Goal: Information Seeking & Learning: Learn about a topic

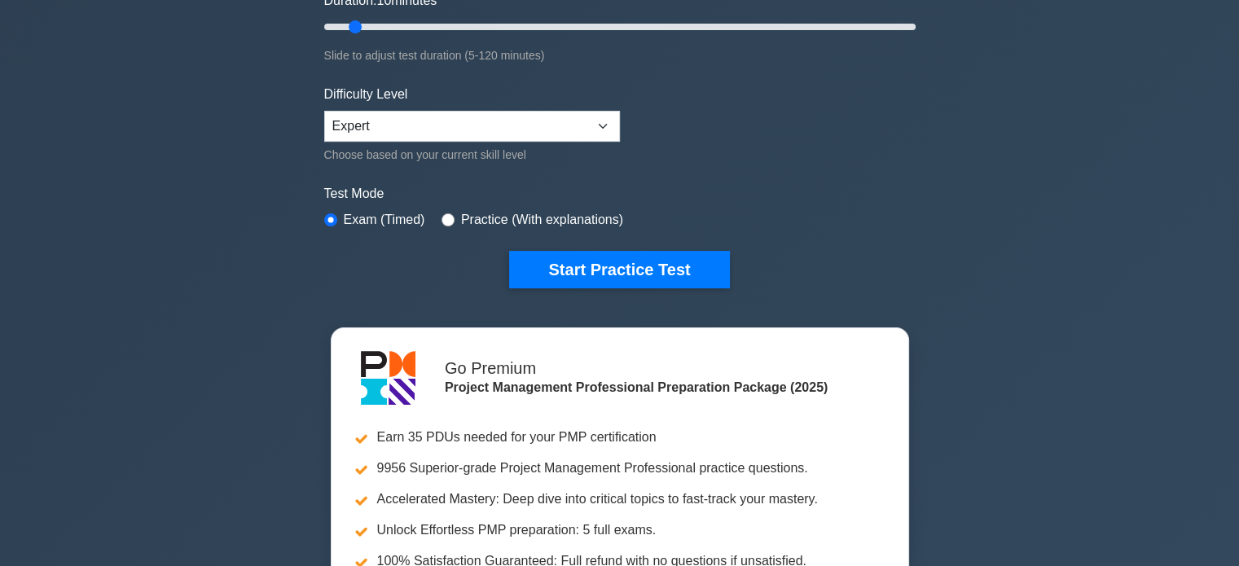
scroll to position [81, 0]
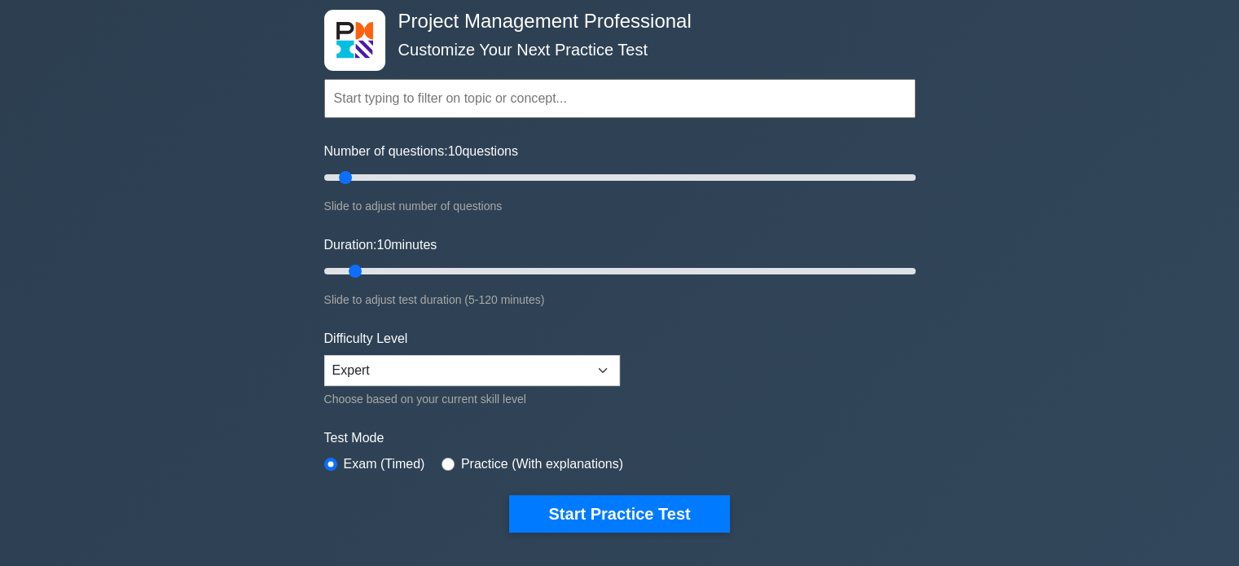
click at [450, 94] on input "text" at bounding box center [619, 98] width 591 height 39
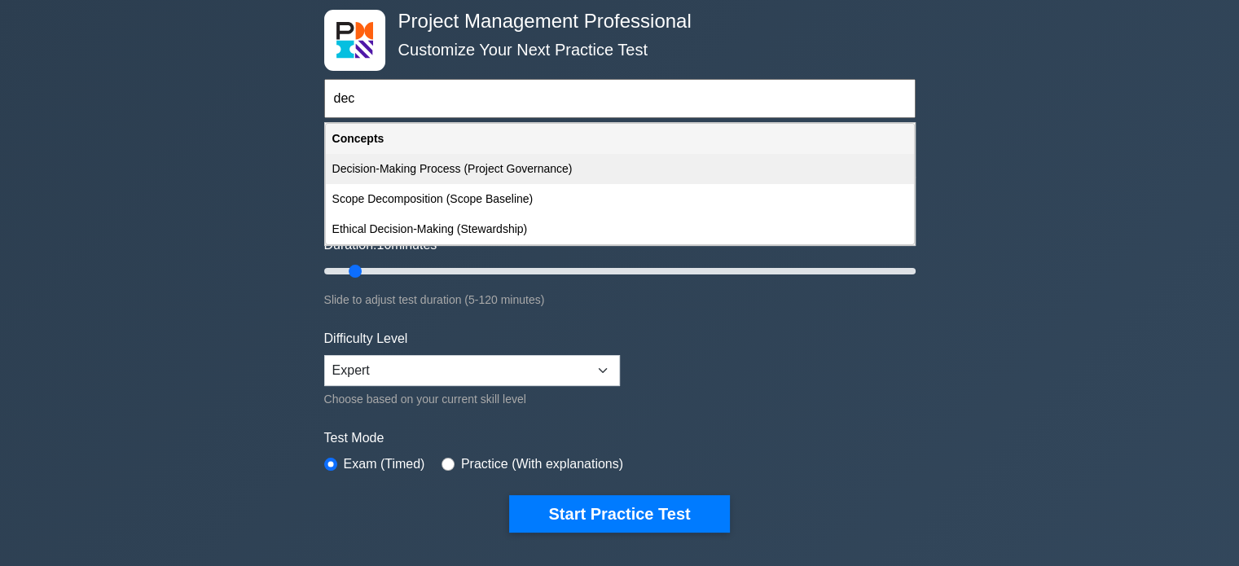
click at [423, 165] on div "Decision-Making Process (Project Governance)" at bounding box center [620, 169] width 588 height 30
type input "Decision-Making Process (Project Governance)"
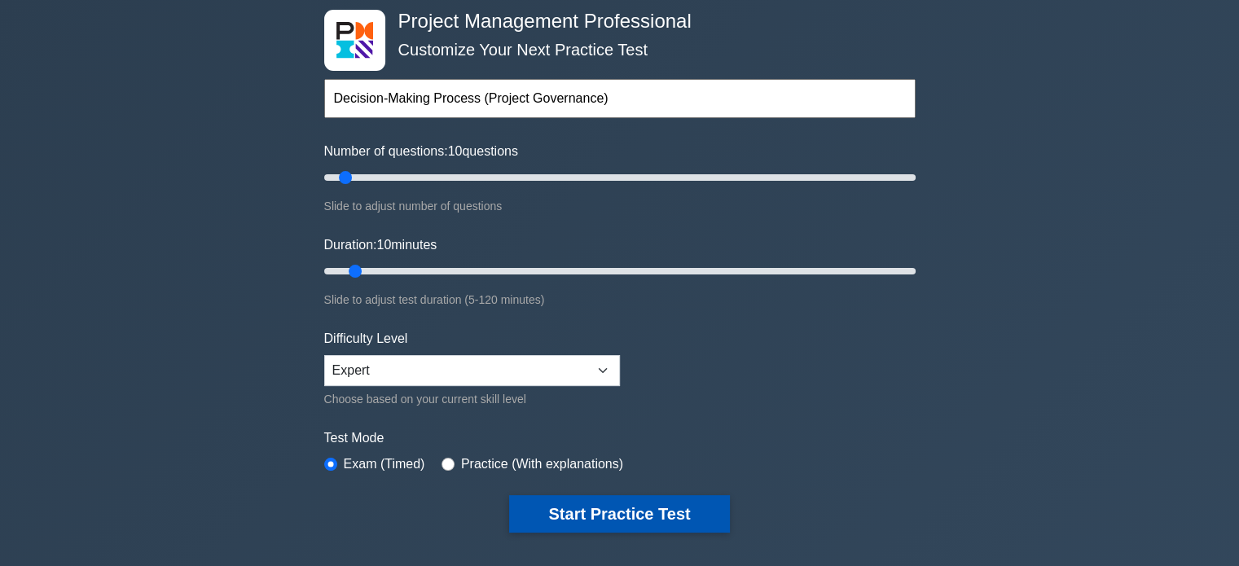
click at [554, 512] on button "Start Practice Test" at bounding box center [619, 513] width 220 height 37
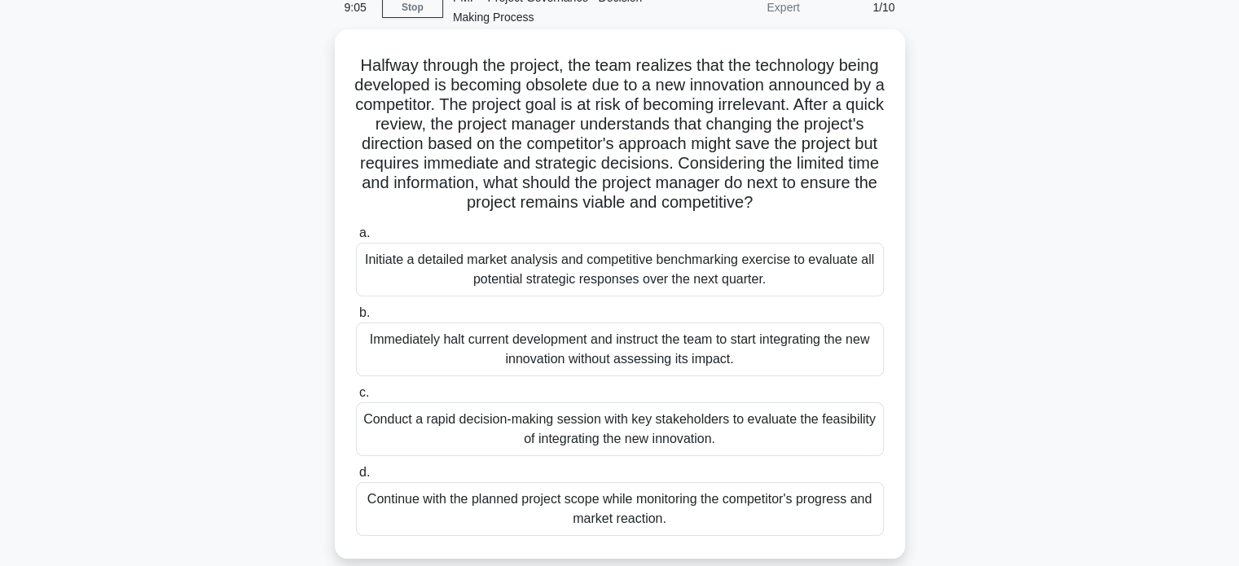
scroll to position [81, 0]
click at [528, 441] on div "Conduct a rapid decision-making session with key stakeholders to evaluate the f…" at bounding box center [620, 429] width 528 height 54
click at [356, 398] on input "c. Conduct a rapid decision-making session with key stakeholders to evaluate th…" at bounding box center [356, 393] width 0 height 11
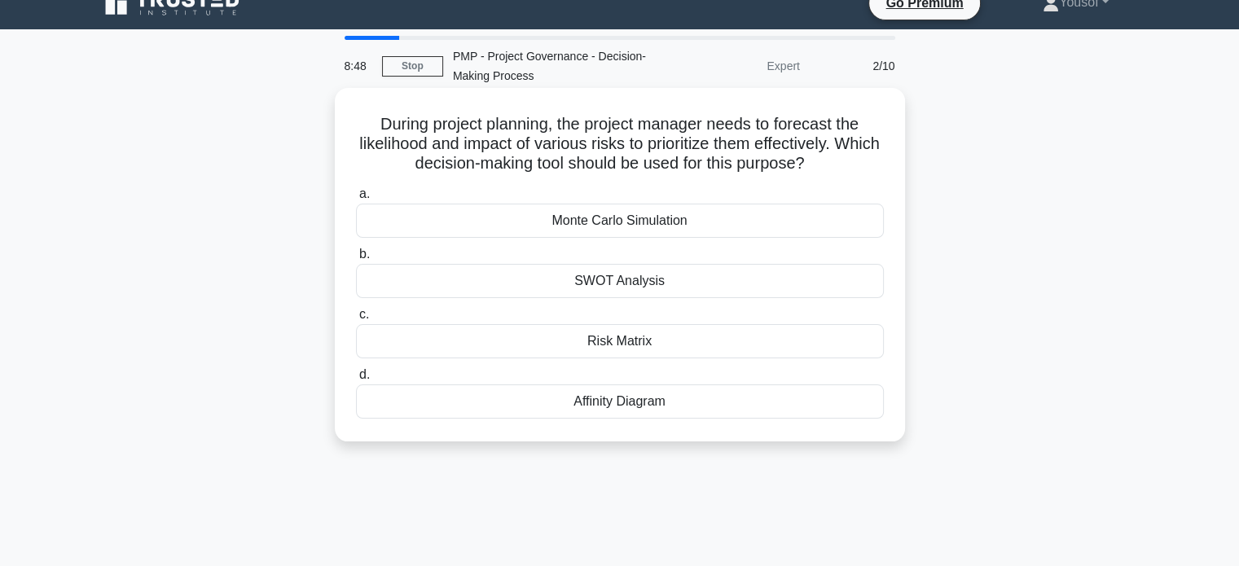
scroll to position [0, 0]
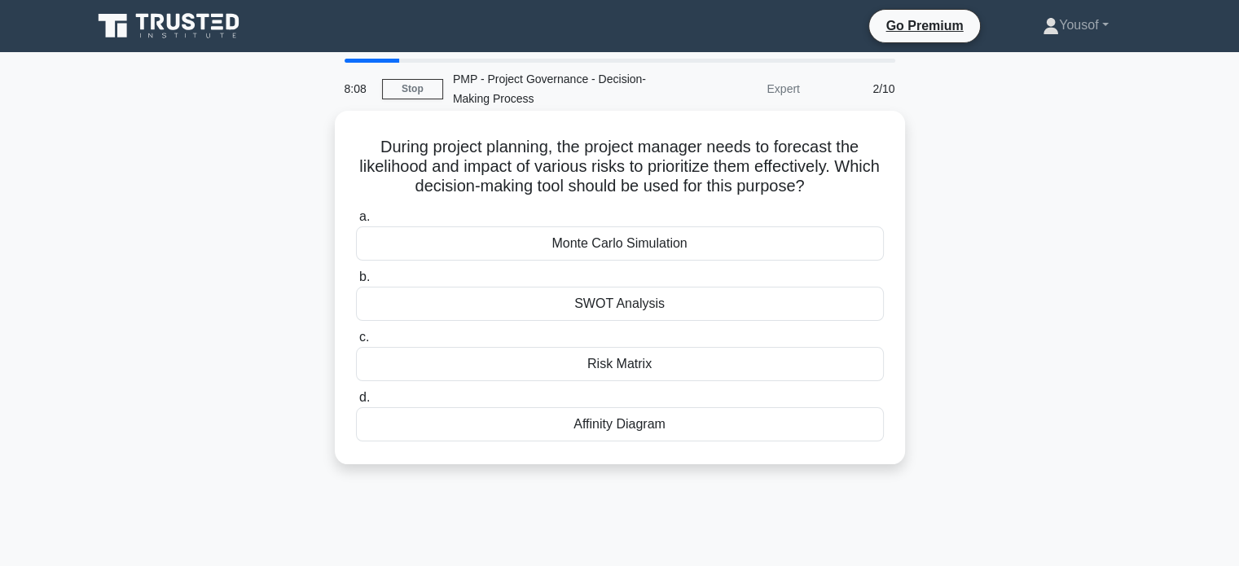
click at [638, 367] on div "Risk Matrix" at bounding box center [620, 364] width 528 height 34
click at [356, 343] on input "c. Risk Matrix" at bounding box center [356, 337] width 0 height 11
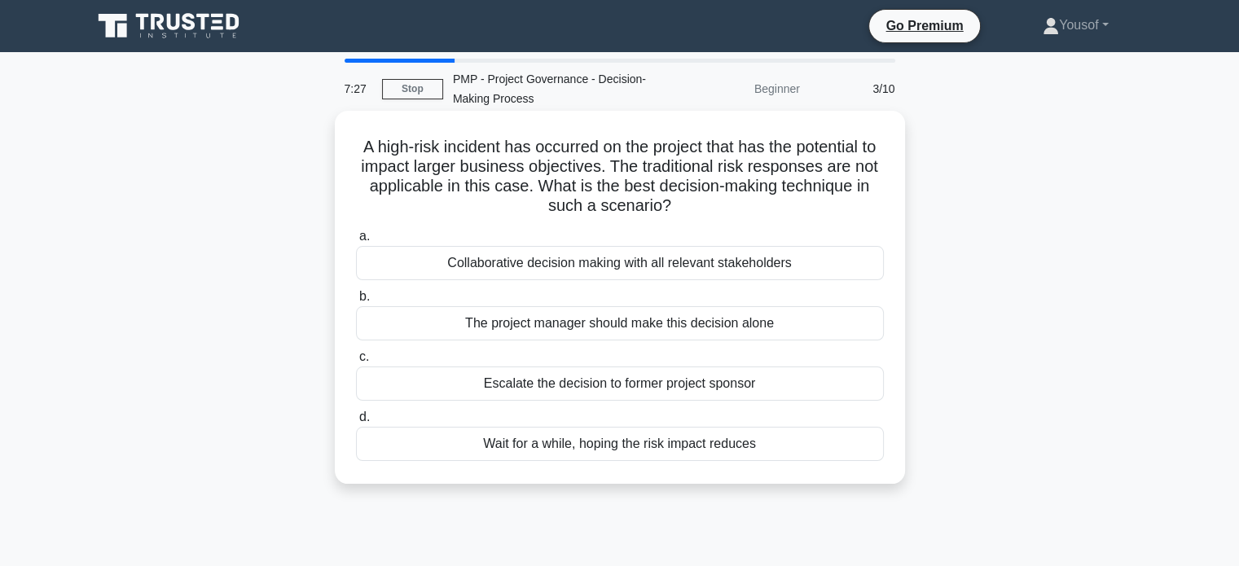
click at [574, 265] on div "Collaborative decision making with all relevant stakeholders" at bounding box center [620, 263] width 528 height 34
click at [356, 242] on input "a. Collaborative decision making with all relevant stakeholders" at bounding box center [356, 236] width 0 height 11
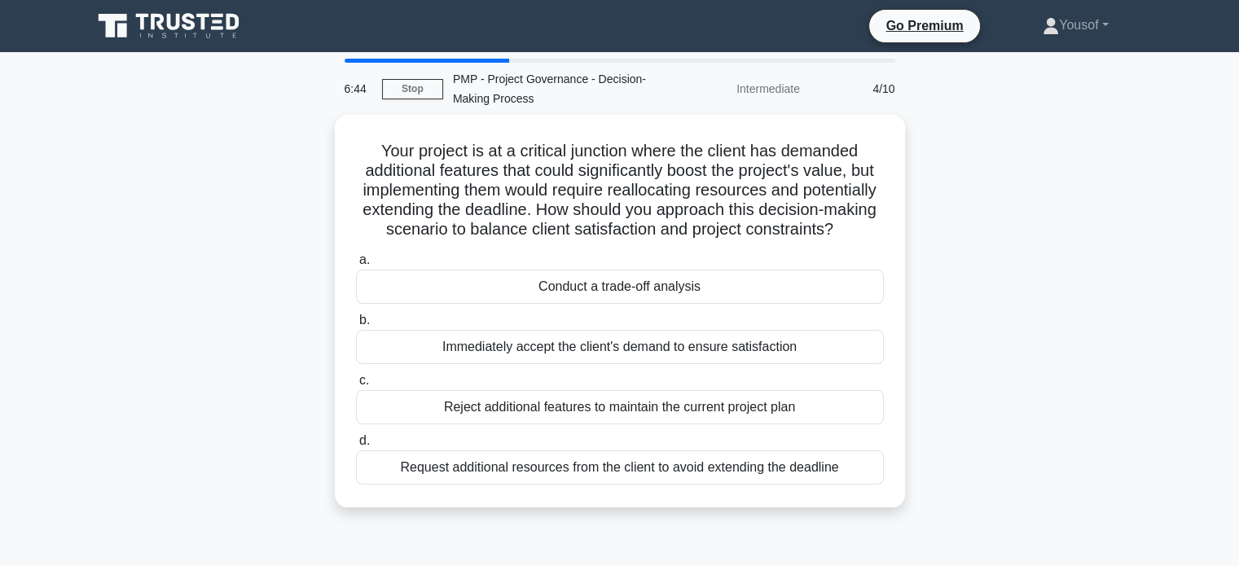
drag, startPoint x: 546, startPoint y: 309, endPoint x: 1079, endPoint y: 315, distance: 532.6
click at [1079, 315] on div "Your project is at a critical junction where the client has demanded additional…" at bounding box center [619, 321] width 1075 height 412
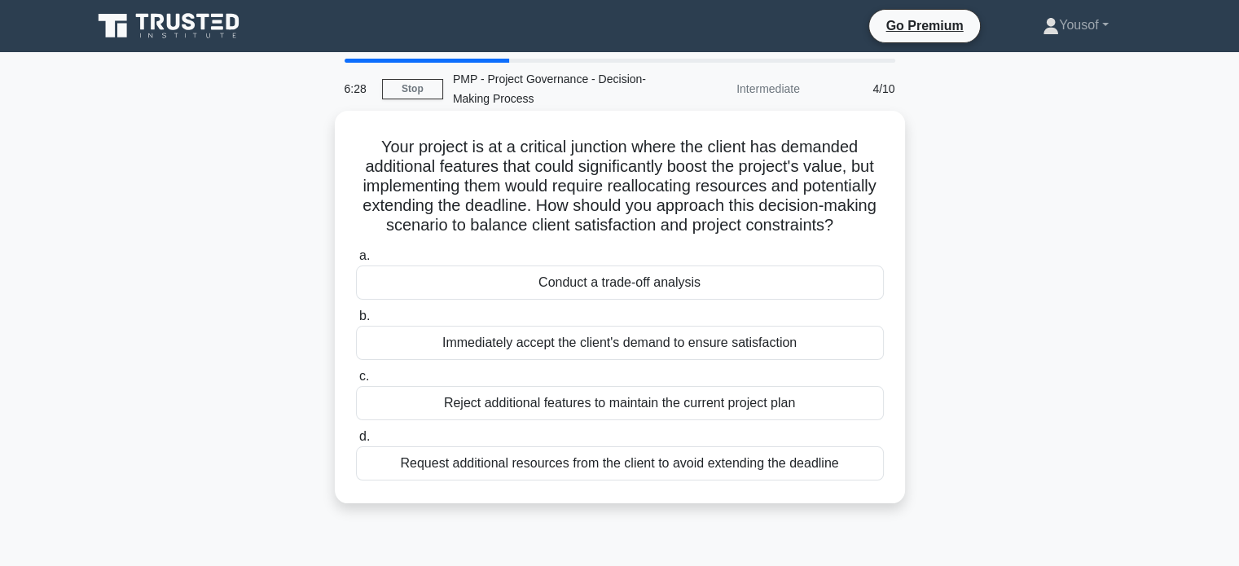
click at [603, 299] on div "Conduct a trade-off analysis" at bounding box center [620, 282] width 528 height 34
click at [356, 261] on input "a. Conduct a trade-off analysis" at bounding box center [356, 256] width 0 height 11
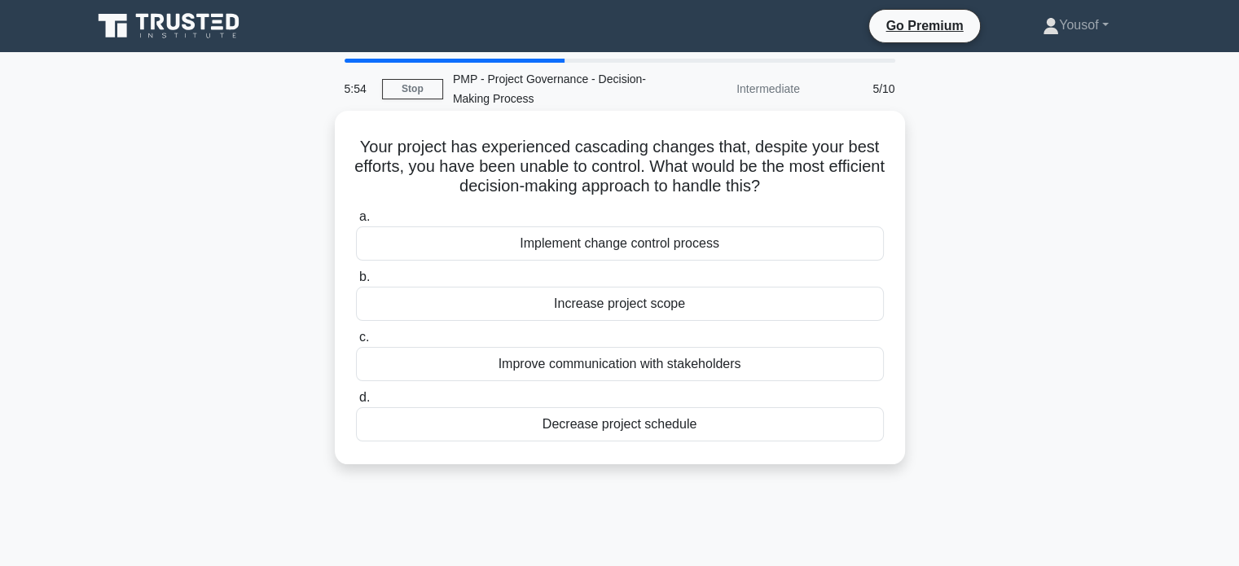
click at [592, 243] on div "Implement change control process" at bounding box center [620, 243] width 528 height 34
click at [356, 222] on input "a. Implement change control process" at bounding box center [356, 217] width 0 height 11
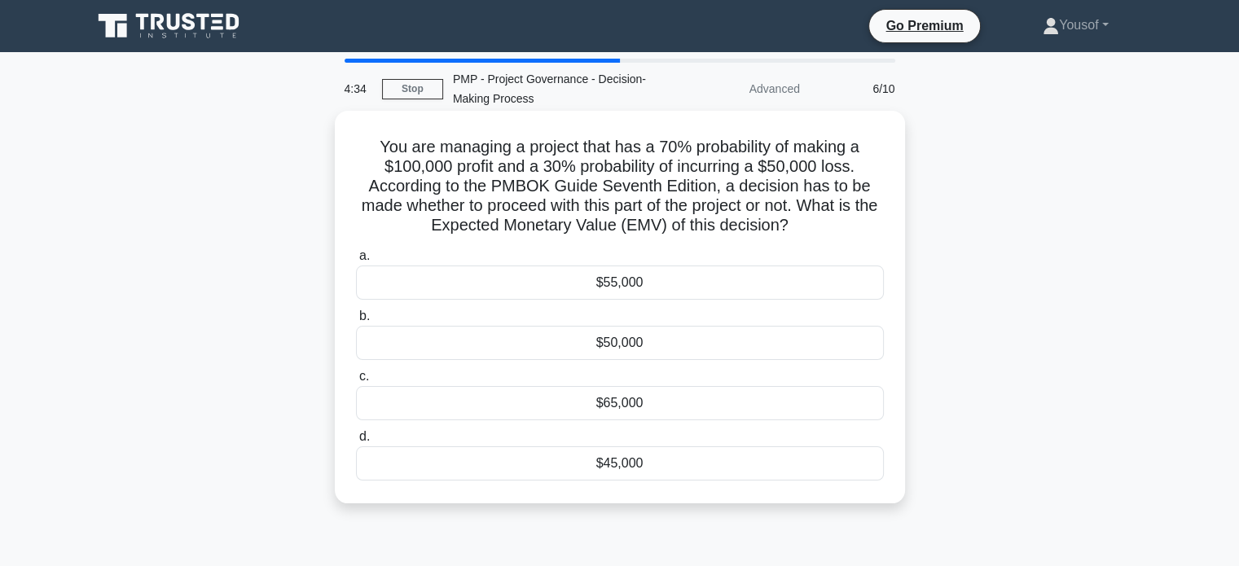
click at [655, 284] on div "$55,000" at bounding box center [620, 282] width 528 height 34
click at [356, 261] on input "a. $55,000" at bounding box center [356, 256] width 0 height 11
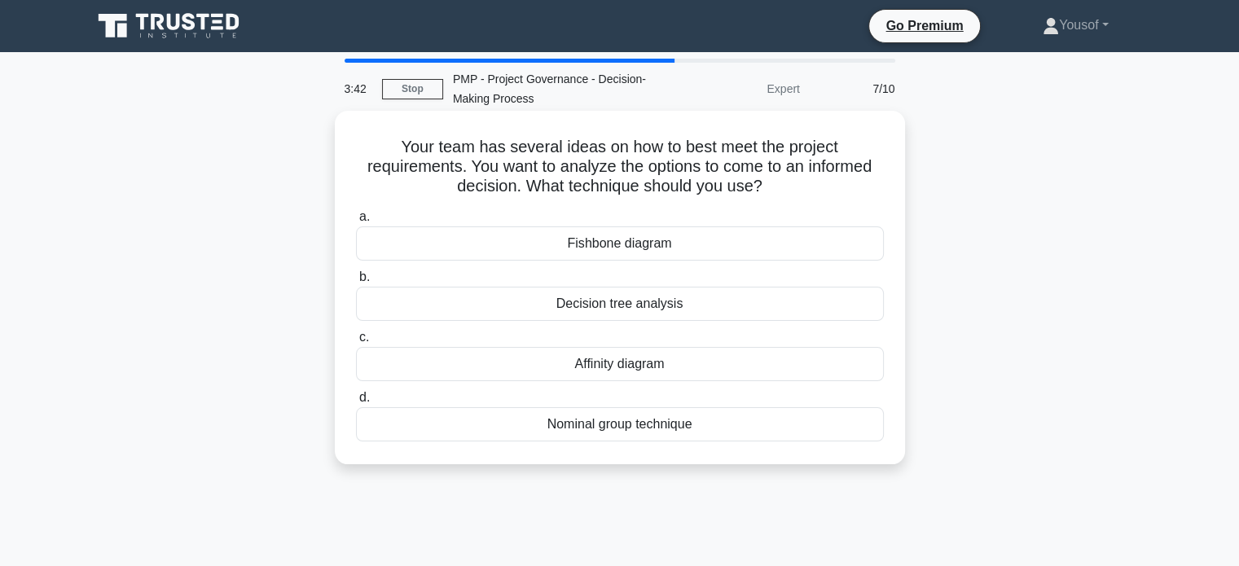
click at [626, 371] on div "Affinity diagram" at bounding box center [620, 364] width 528 height 34
click at [356, 343] on input "c. Affinity diagram" at bounding box center [356, 337] width 0 height 11
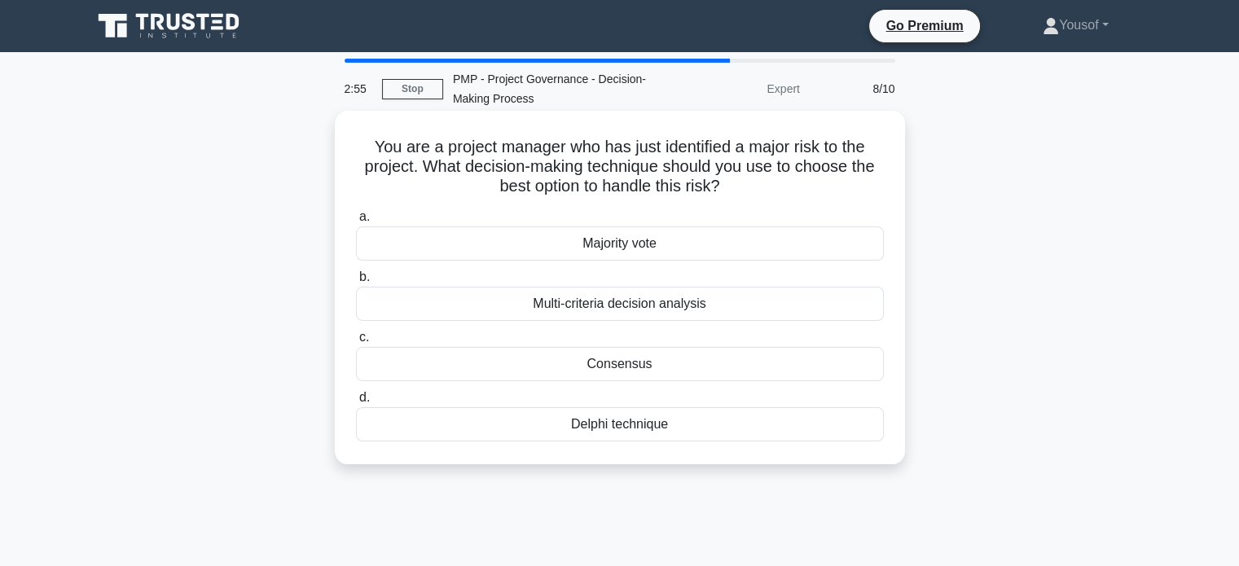
click at [603, 419] on div "Delphi technique" at bounding box center [620, 424] width 528 height 34
click at [356, 403] on input "d. Delphi technique" at bounding box center [356, 398] width 0 height 11
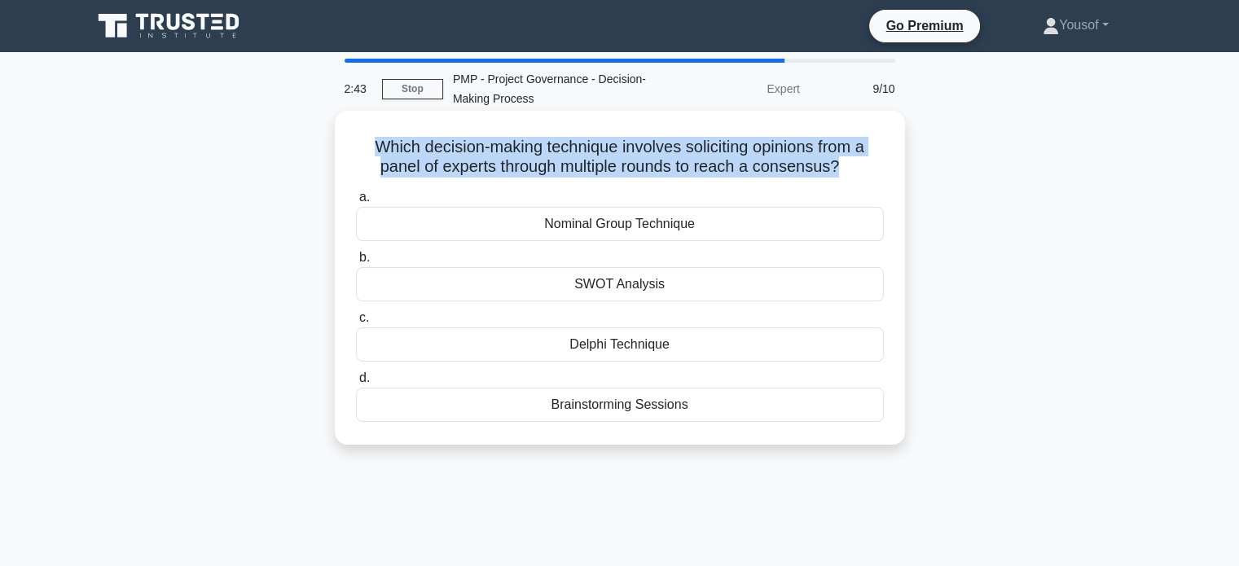
drag, startPoint x: 371, startPoint y: 143, endPoint x: 831, endPoint y: 163, distance: 459.7
click at [840, 164] on h5 "Which decision-making technique involves soliciting opinions from a panel of ex…" at bounding box center [619, 157] width 531 height 41
copy h5 "Which decision-making technique involves soliciting opinions from a panel of ex…"
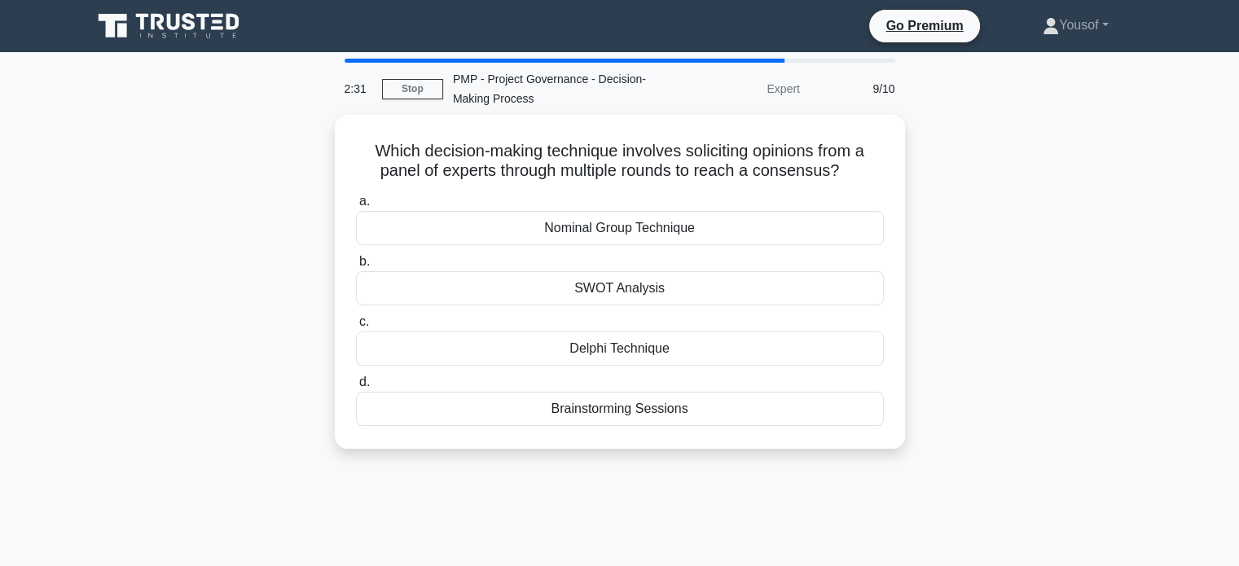
click at [140, 200] on div "Which decision-making technique involves soliciting opinions from a panel of ex…" at bounding box center [619, 291] width 1075 height 353
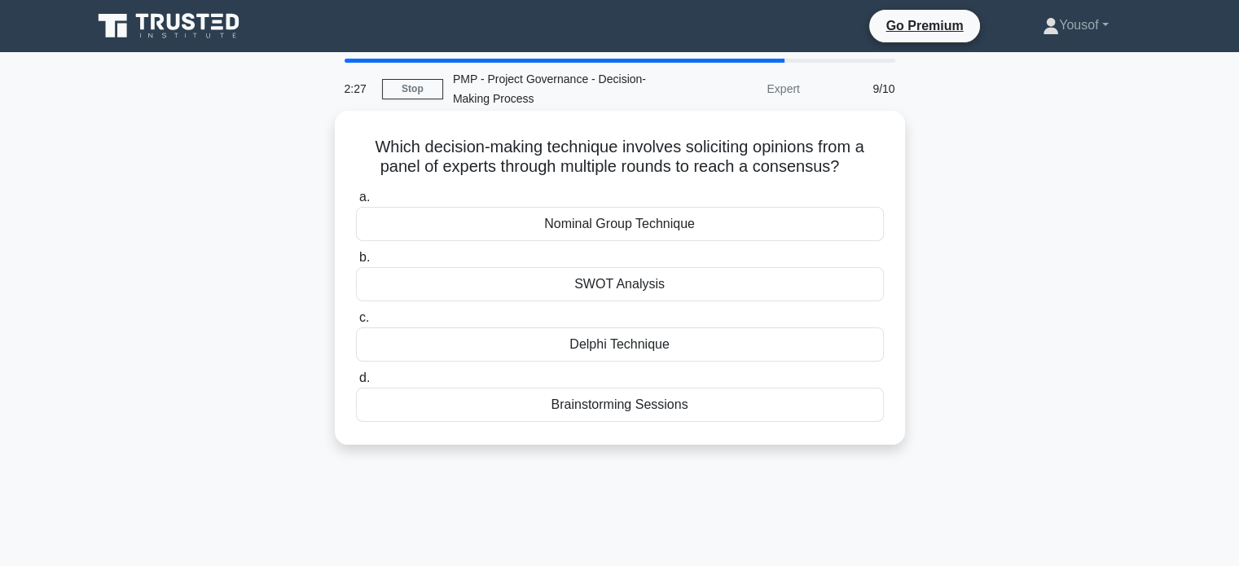
click at [495, 229] on div "Nominal Group Technique" at bounding box center [620, 224] width 528 height 34
click at [356, 203] on input "a. Nominal Group Technique" at bounding box center [356, 197] width 0 height 11
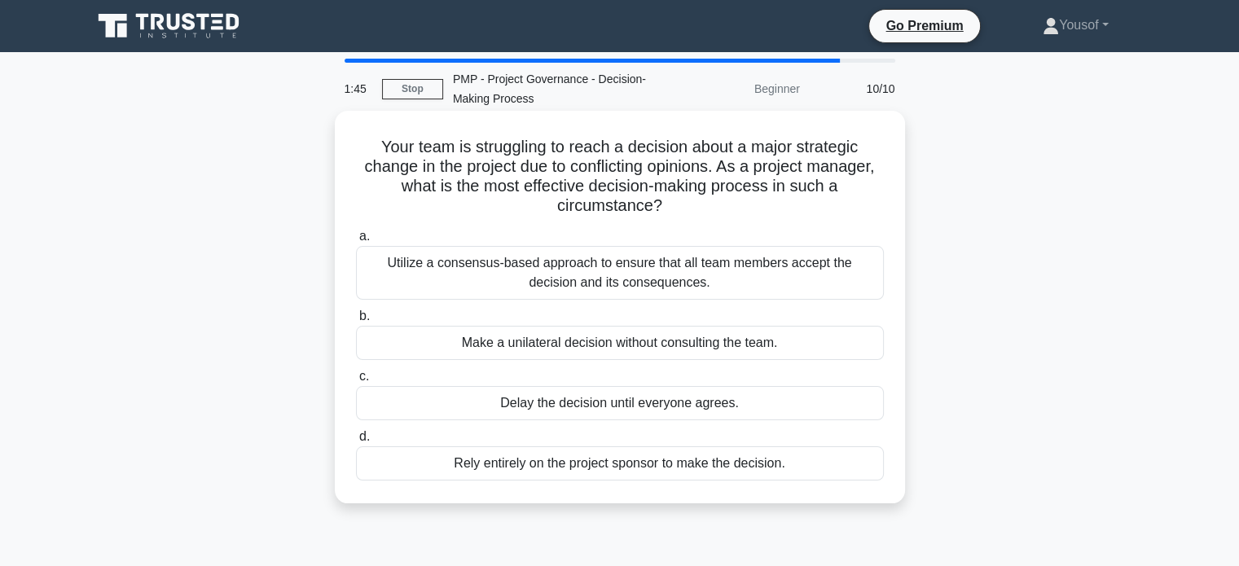
click at [618, 266] on div "Utilize a consensus-based approach to ensure that all team members accept the d…" at bounding box center [620, 273] width 528 height 54
click at [356, 242] on input "a. Utilize a consensus-based approach to ensure that all team members accept th…" at bounding box center [356, 236] width 0 height 11
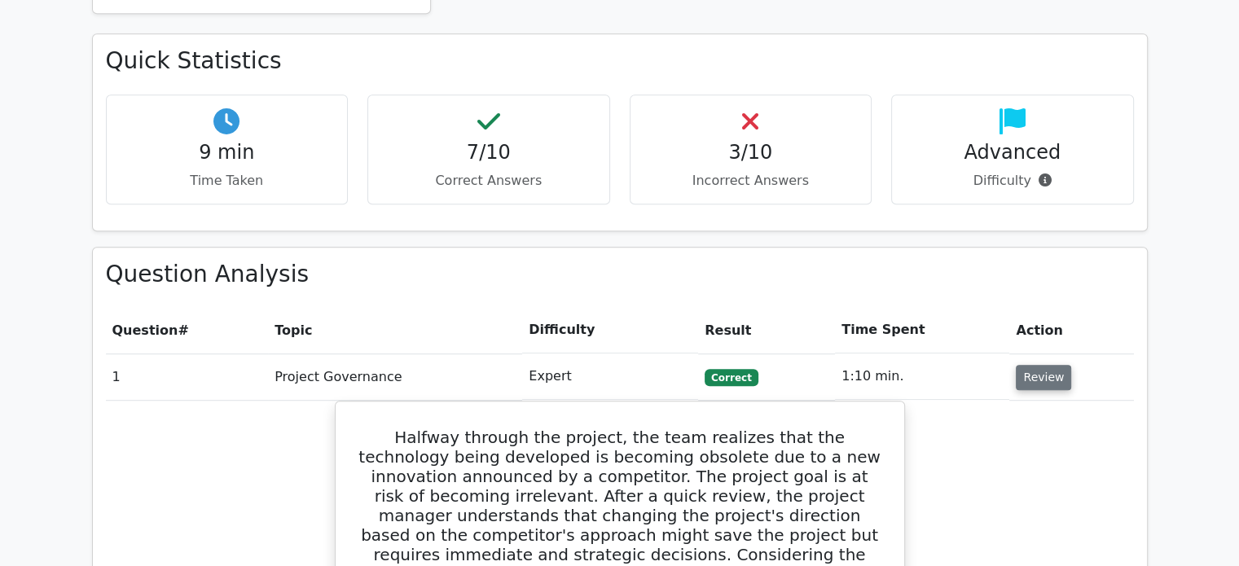
drag, startPoint x: 1061, startPoint y: 295, endPoint x: 1052, endPoint y: 296, distance: 9.1
click at [1059, 365] on button "Review" at bounding box center [1043, 377] width 55 height 25
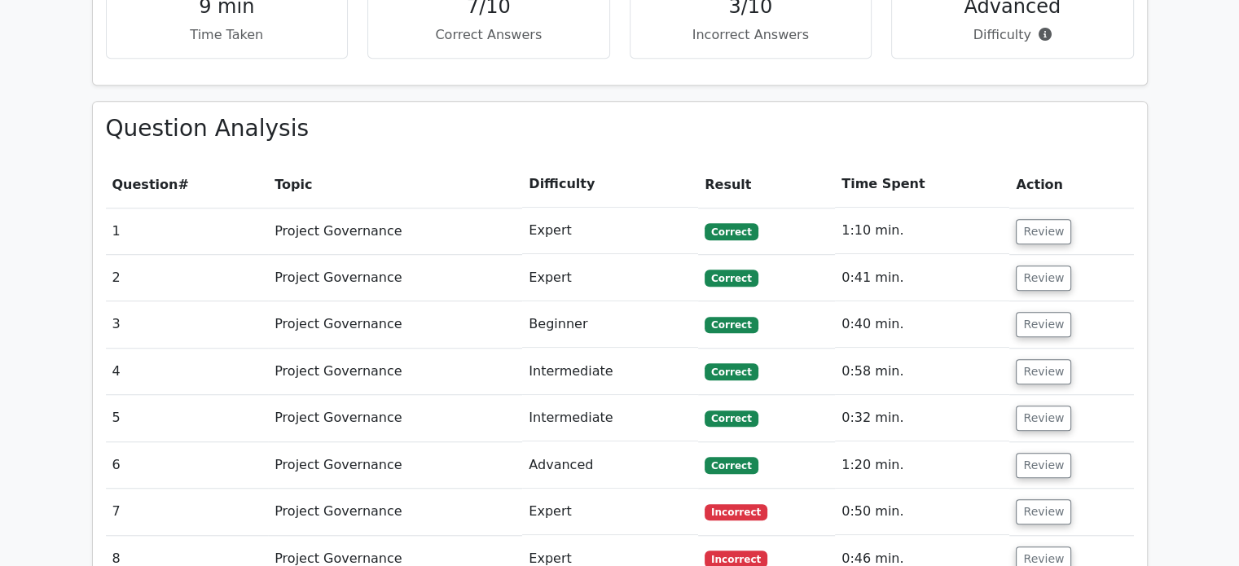
scroll to position [1303, 0]
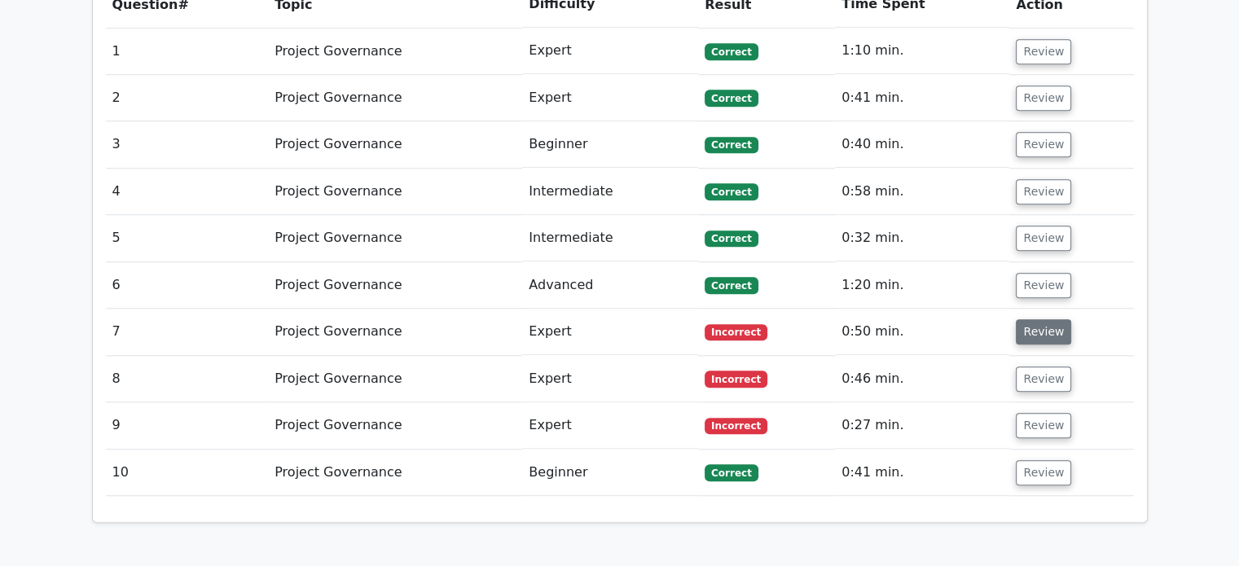
click at [1042, 319] on button "Review" at bounding box center [1043, 331] width 55 height 25
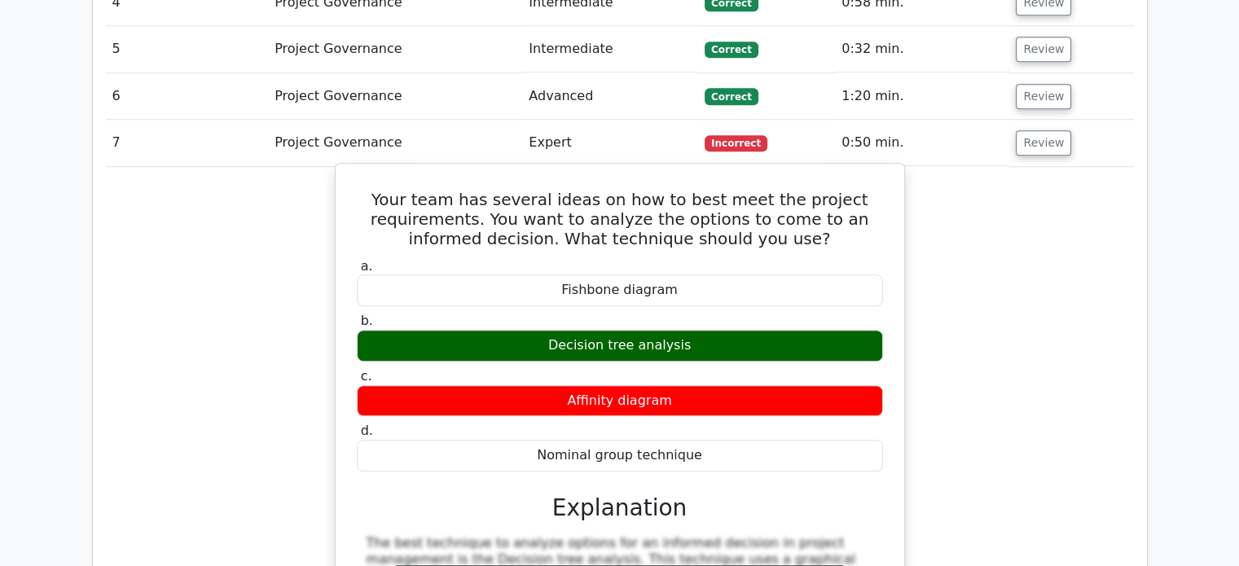
scroll to position [1466, 0]
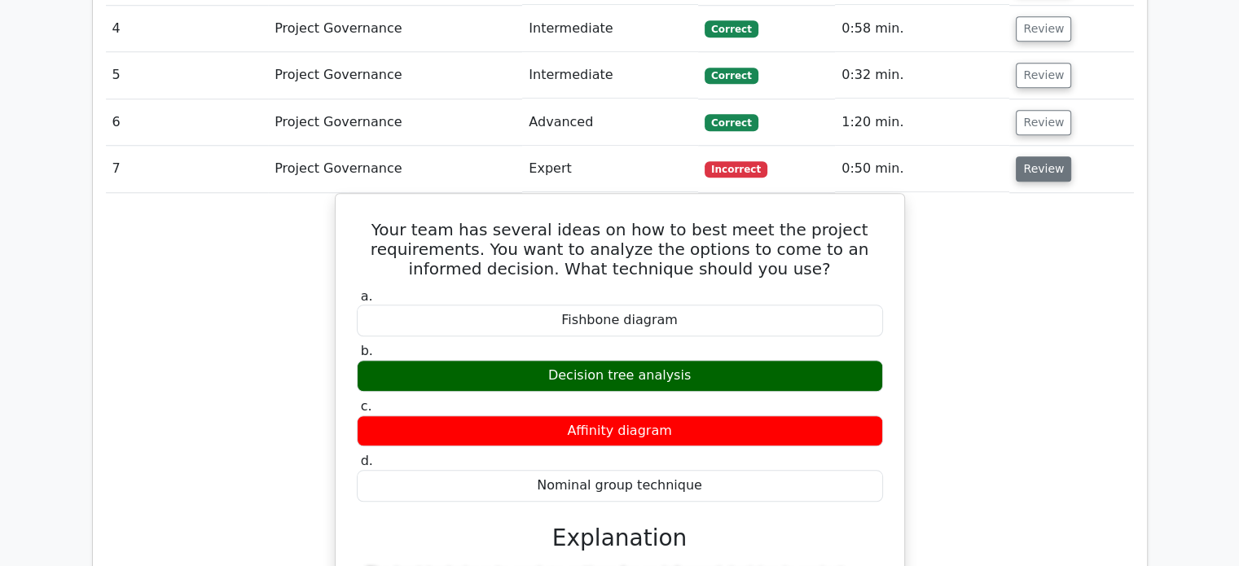
click at [1029, 156] on button "Review" at bounding box center [1043, 168] width 55 height 25
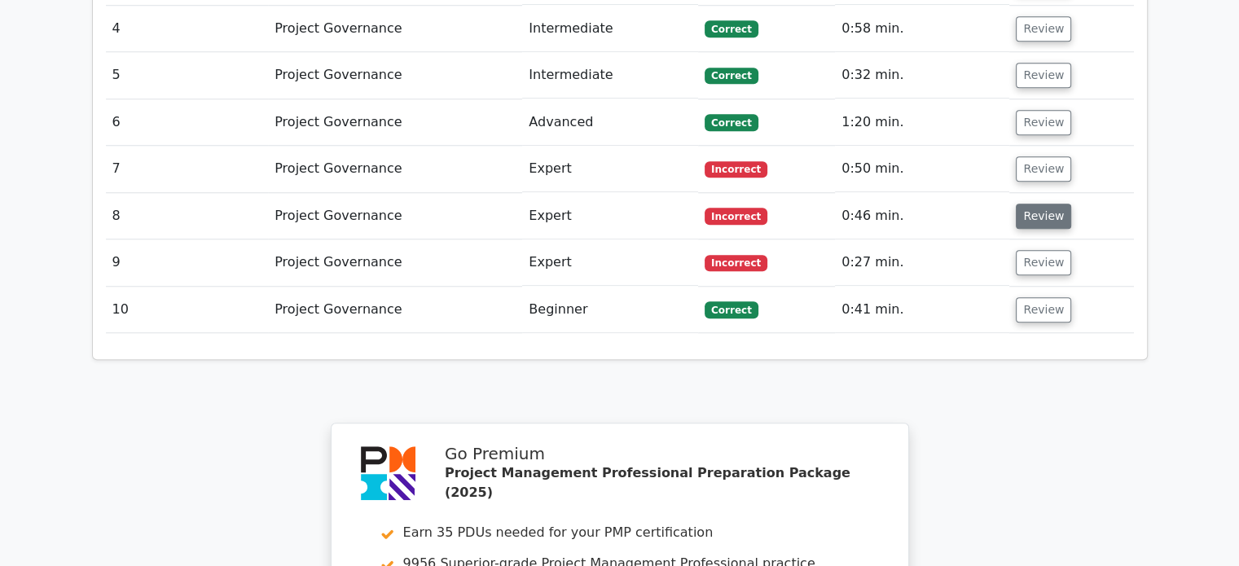
click at [1028, 204] on button "Review" at bounding box center [1043, 216] width 55 height 25
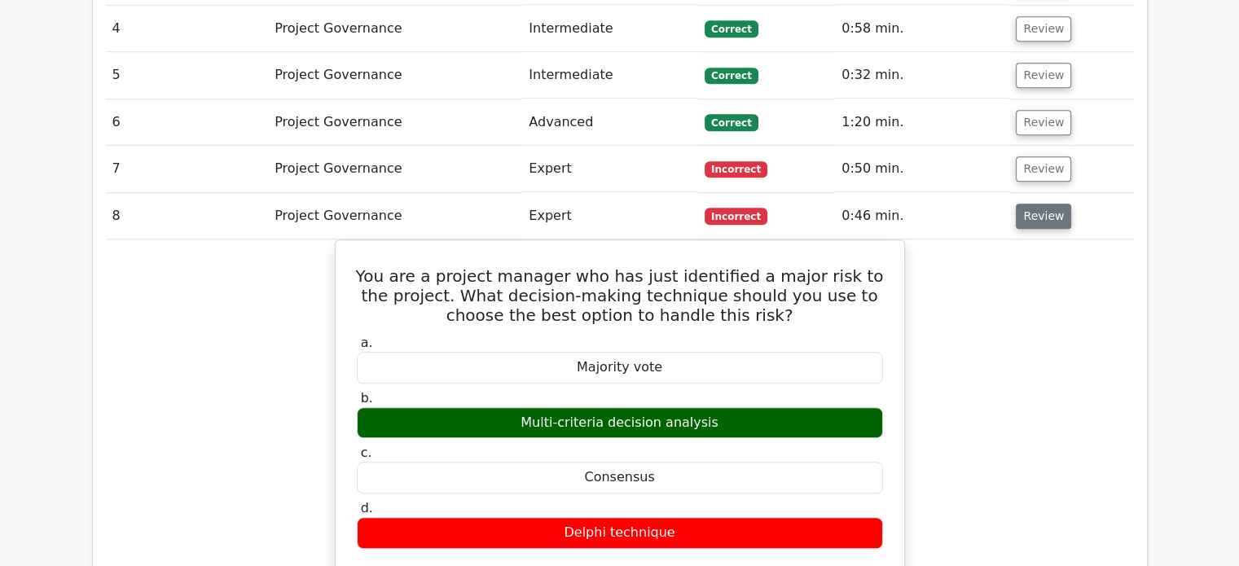
click at [1039, 204] on button "Review" at bounding box center [1043, 216] width 55 height 25
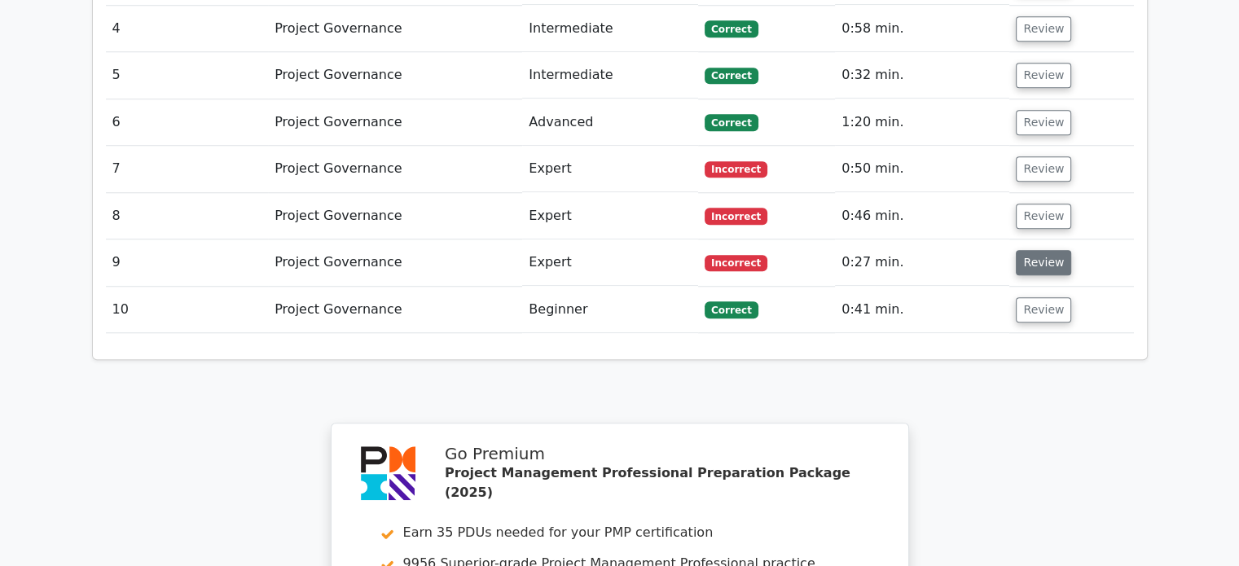
click at [1032, 250] on button "Review" at bounding box center [1043, 262] width 55 height 25
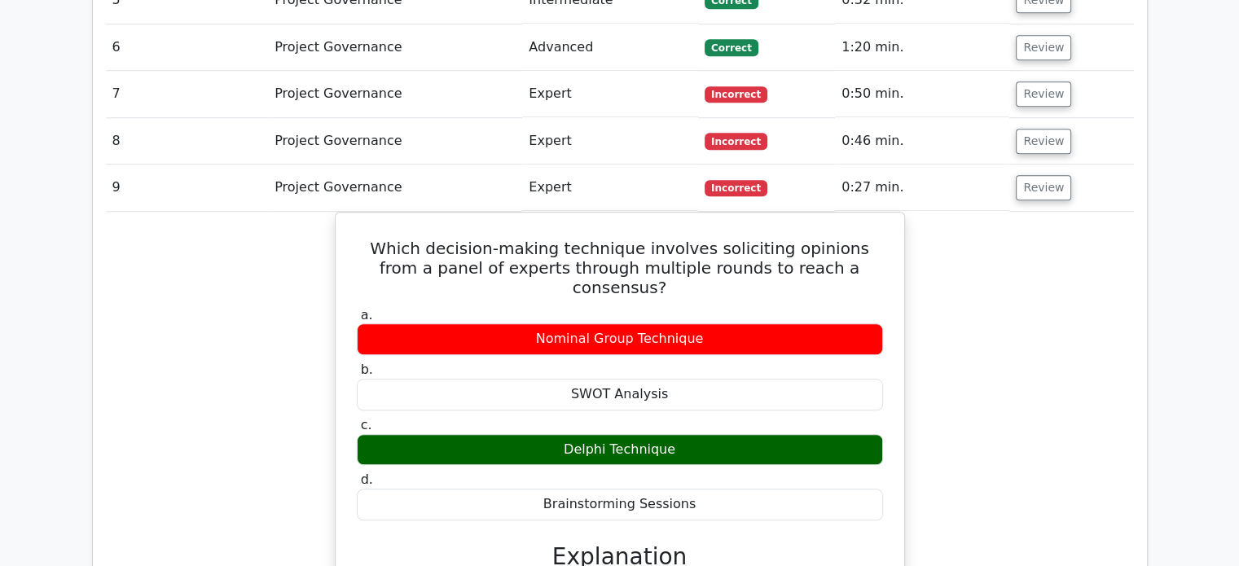
scroll to position [1629, 0]
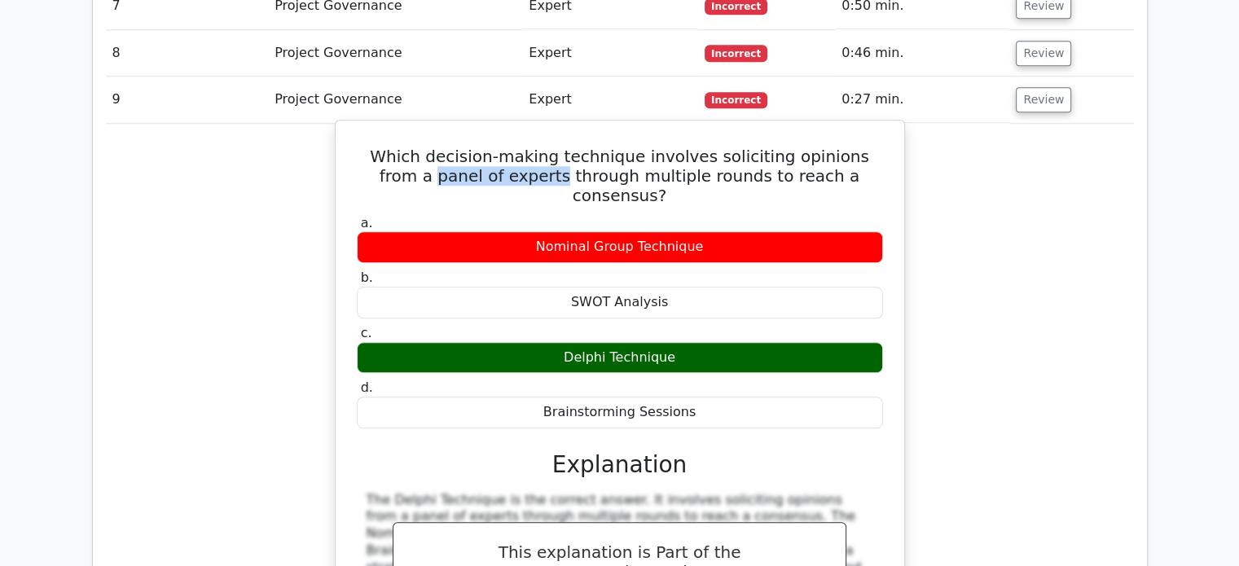
drag, startPoint x: 379, startPoint y: 90, endPoint x: 502, endPoint y: 87, distance: 123.0
click at [502, 147] on h5 "Which decision-making technique involves soliciting opinions from a panel of ex…" at bounding box center [619, 176] width 529 height 59
click at [609, 342] on div "Delphi Technique" at bounding box center [620, 358] width 526 height 32
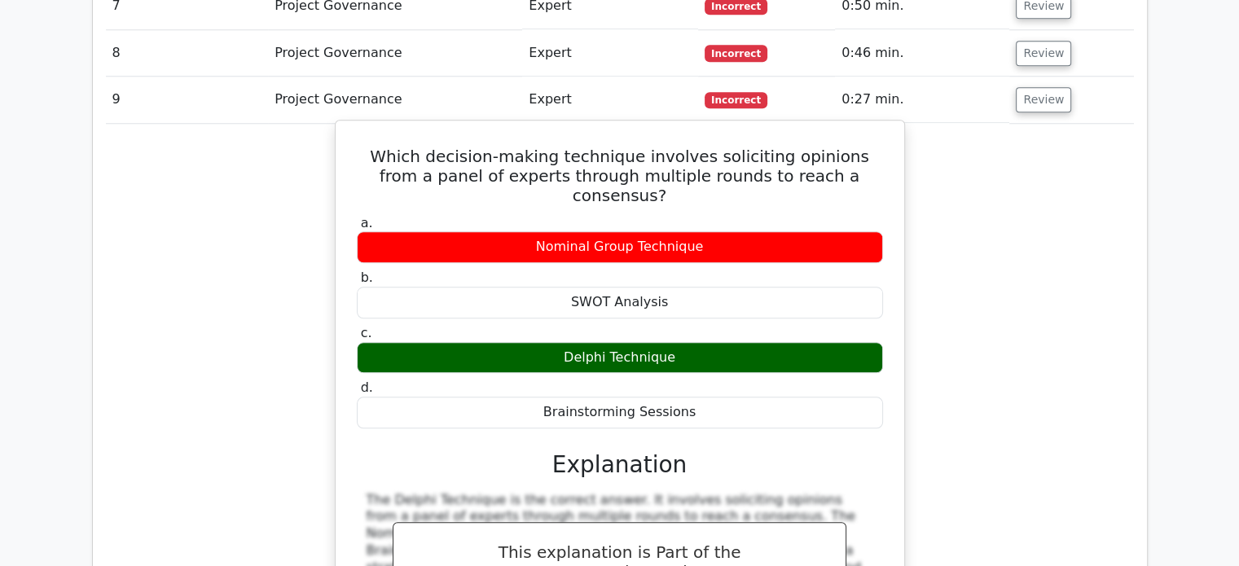
copy div "Delphi Technique"
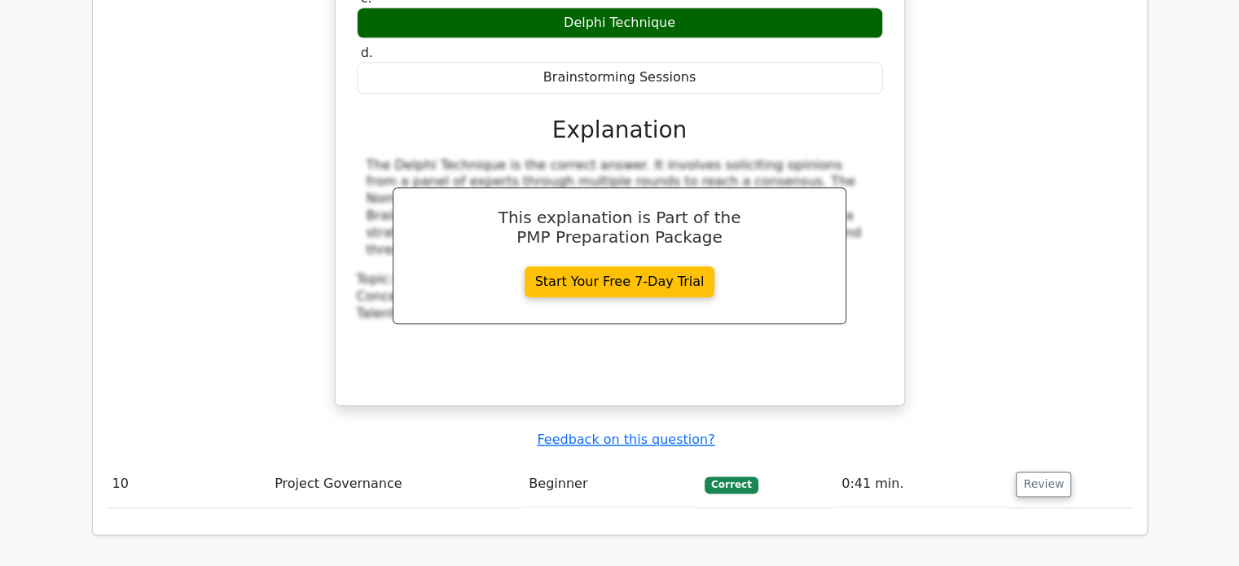
scroll to position [2036, 0]
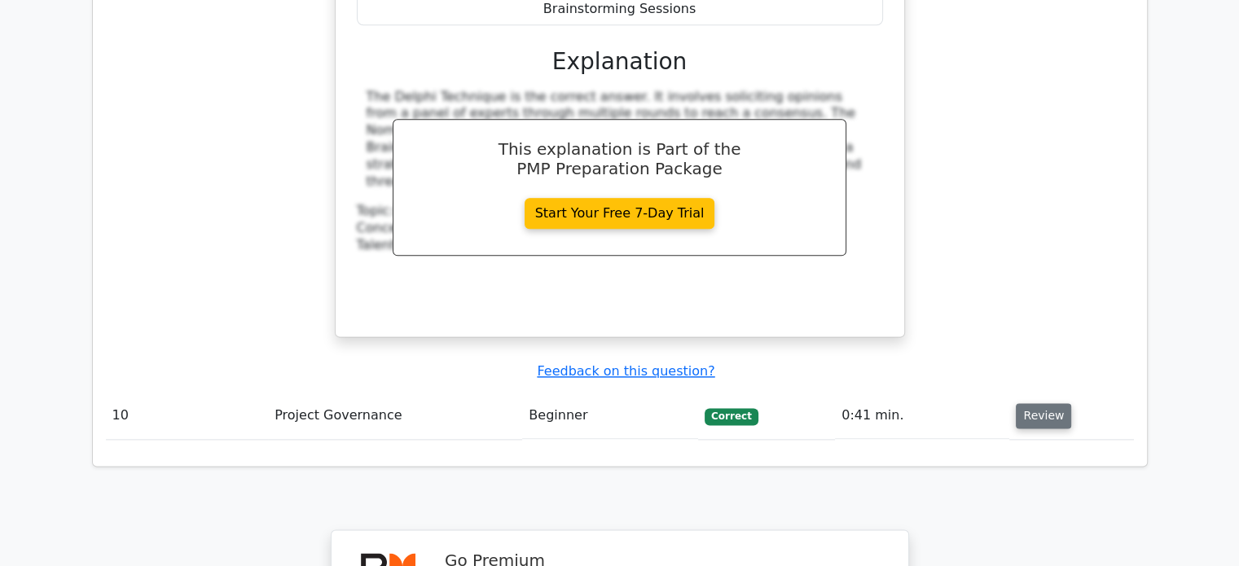
click at [1053, 403] on button "Review" at bounding box center [1043, 415] width 55 height 25
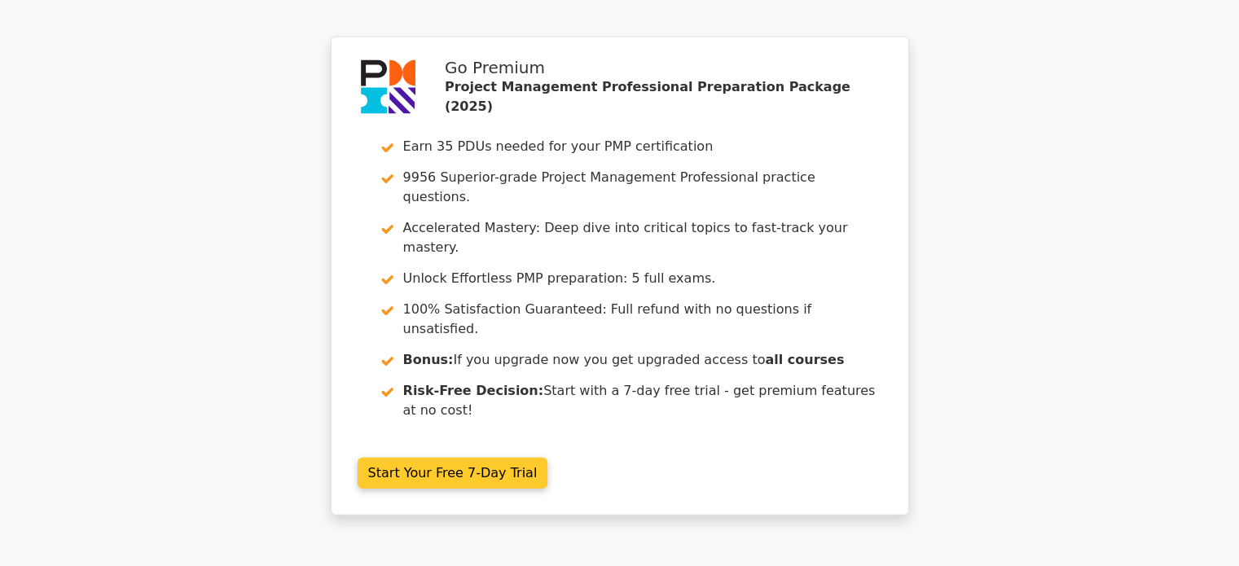
scroll to position [3497, 0]
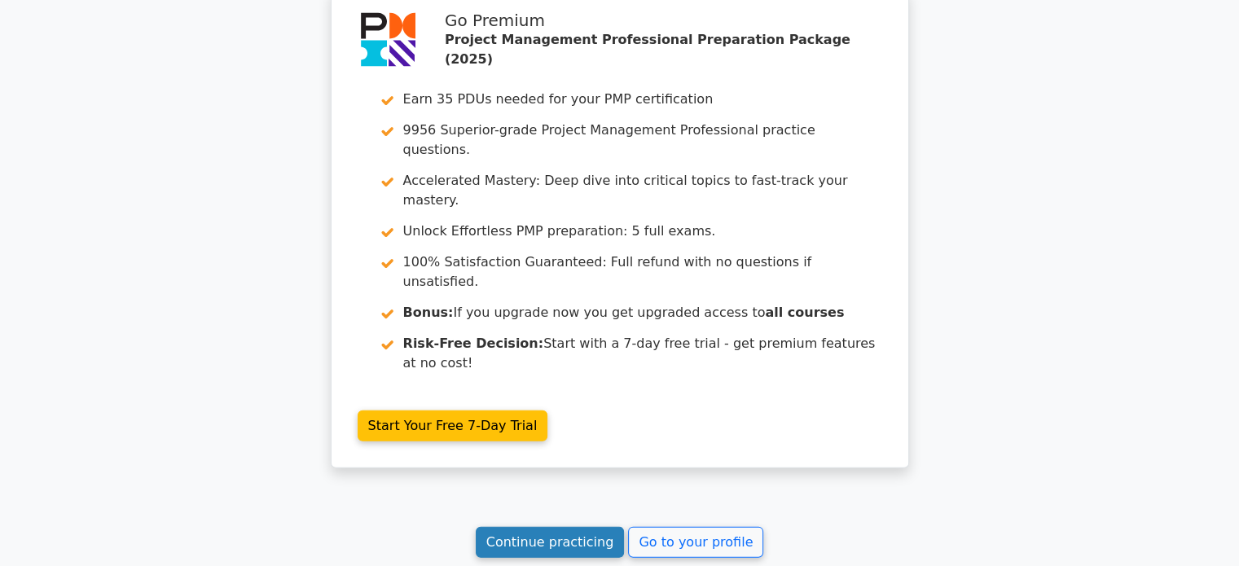
click at [541, 527] on link "Continue practicing" at bounding box center [550, 542] width 149 height 31
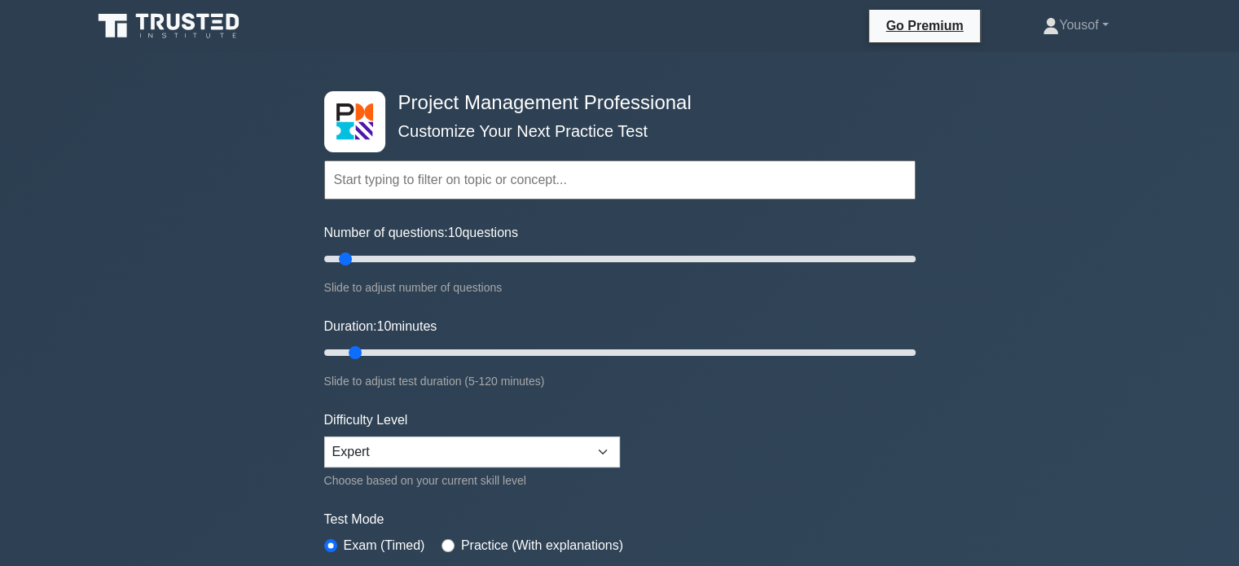
click at [415, 168] on input "text" at bounding box center [619, 179] width 591 height 39
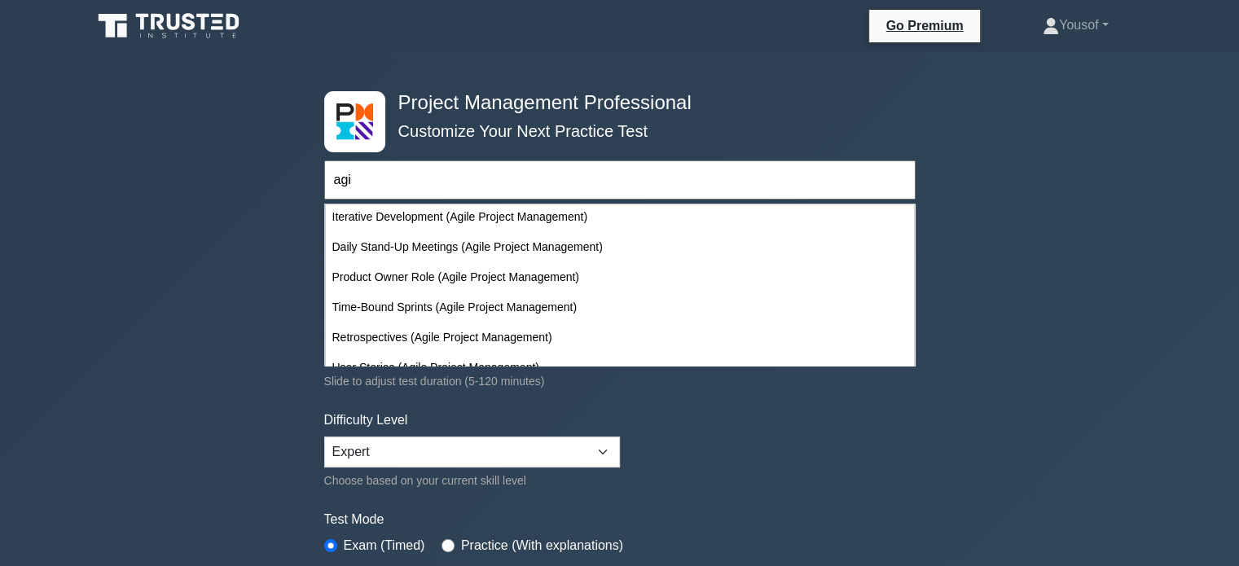
scroll to position [244, 0]
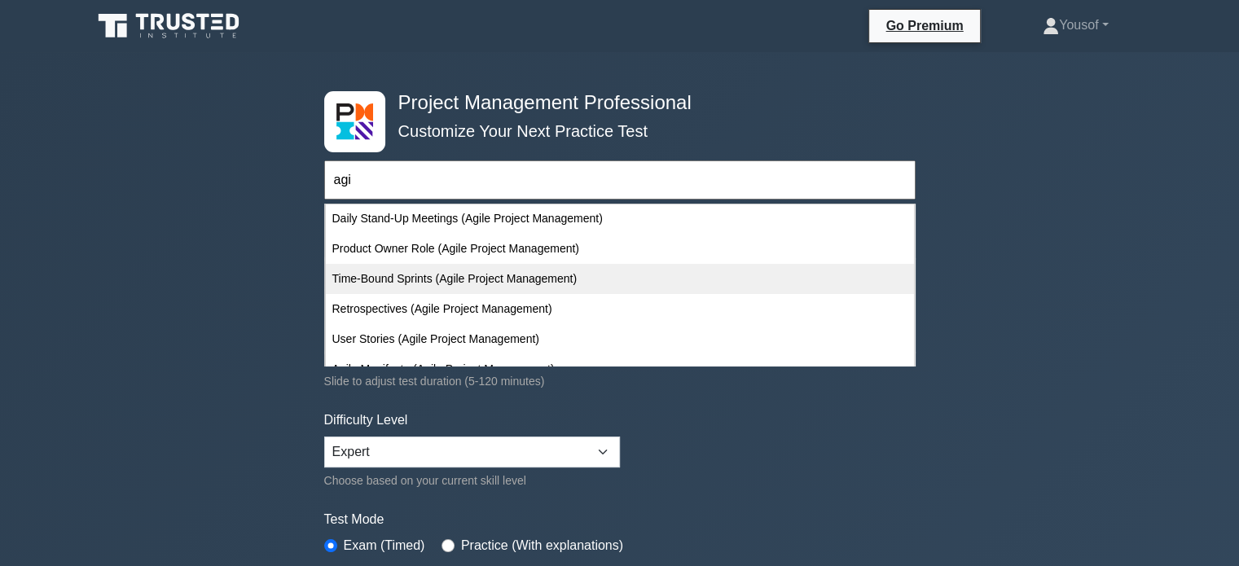
click at [450, 271] on div "Time-Bound Sprints (Agile Project Management)" at bounding box center [620, 279] width 588 height 30
type input "Time-Bound Sprints (Agile Project Management)"
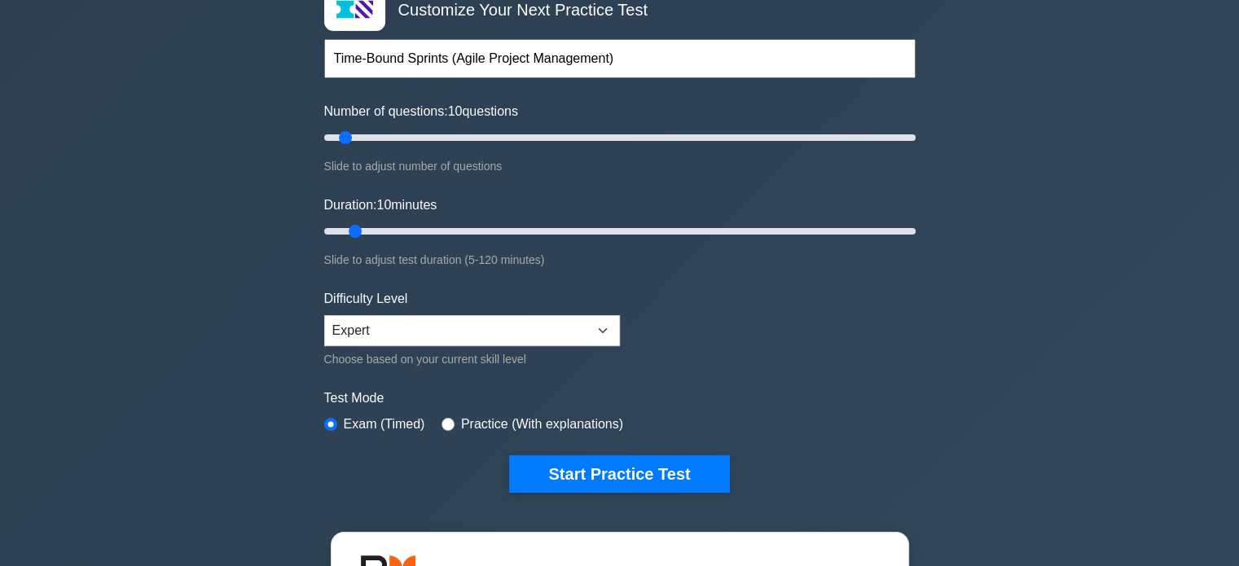
scroll to position [163, 0]
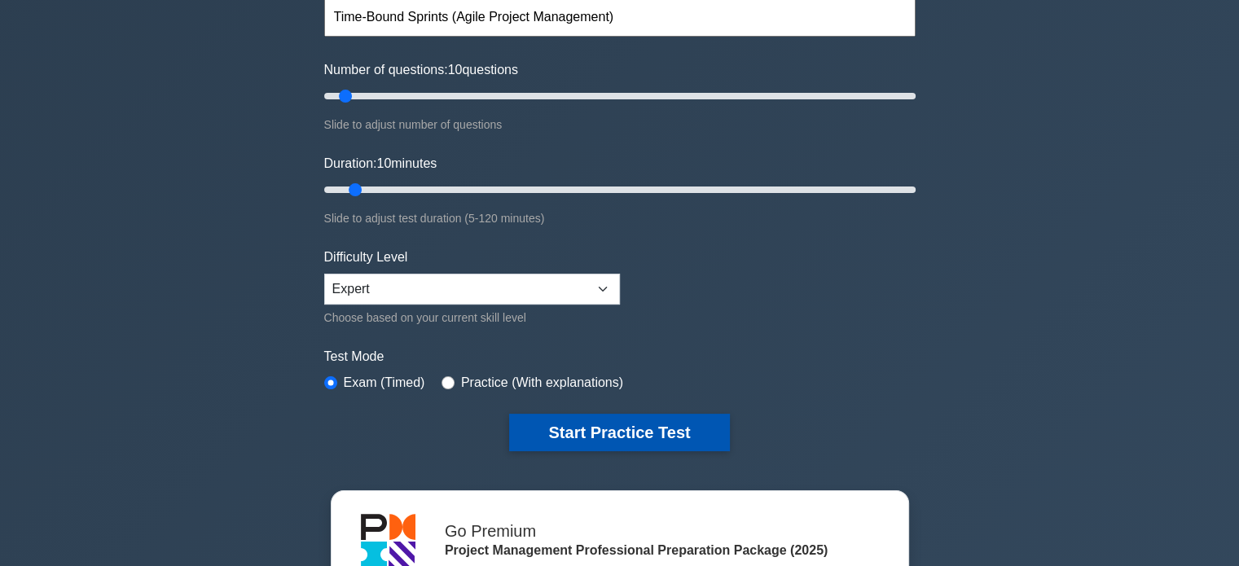
drag, startPoint x: 543, startPoint y: 433, endPoint x: 528, endPoint y: 428, distance: 16.5
click at [542, 434] on button "Start Practice Test" at bounding box center [619, 432] width 220 height 37
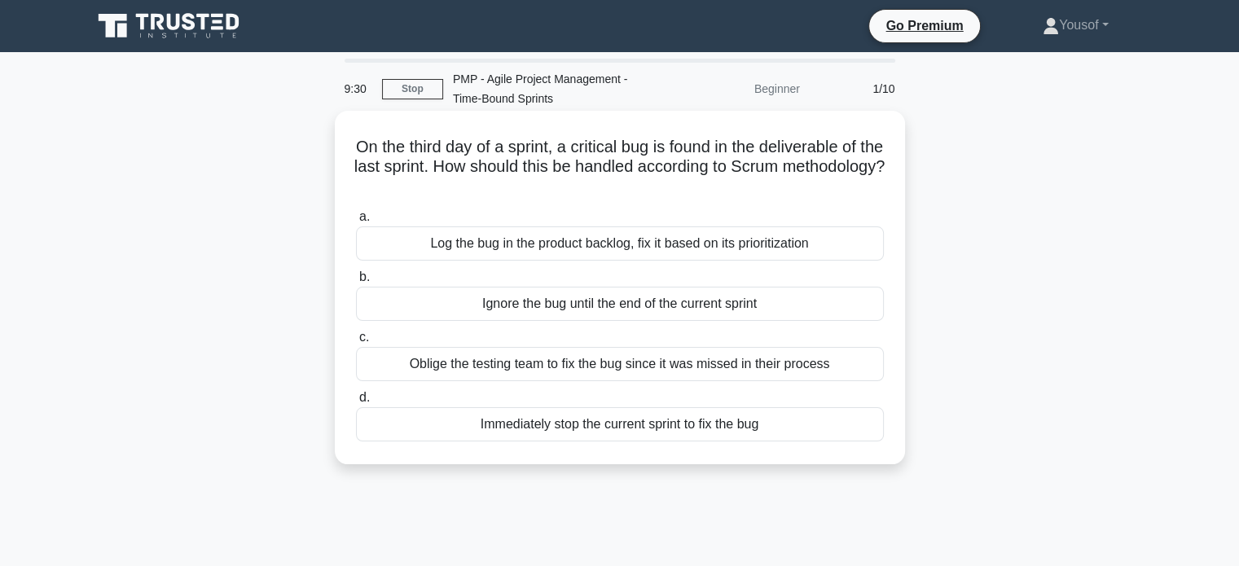
click at [512, 240] on div "Log the bug in the product backlog, fix it based on its prioritization" at bounding box center [620, 243] width 528 height 34
click at [356, 222] on input "a. Log the bug in the product backlog, fix it based on its prioritization" at bounding box center [356, 217] width 0 height 11
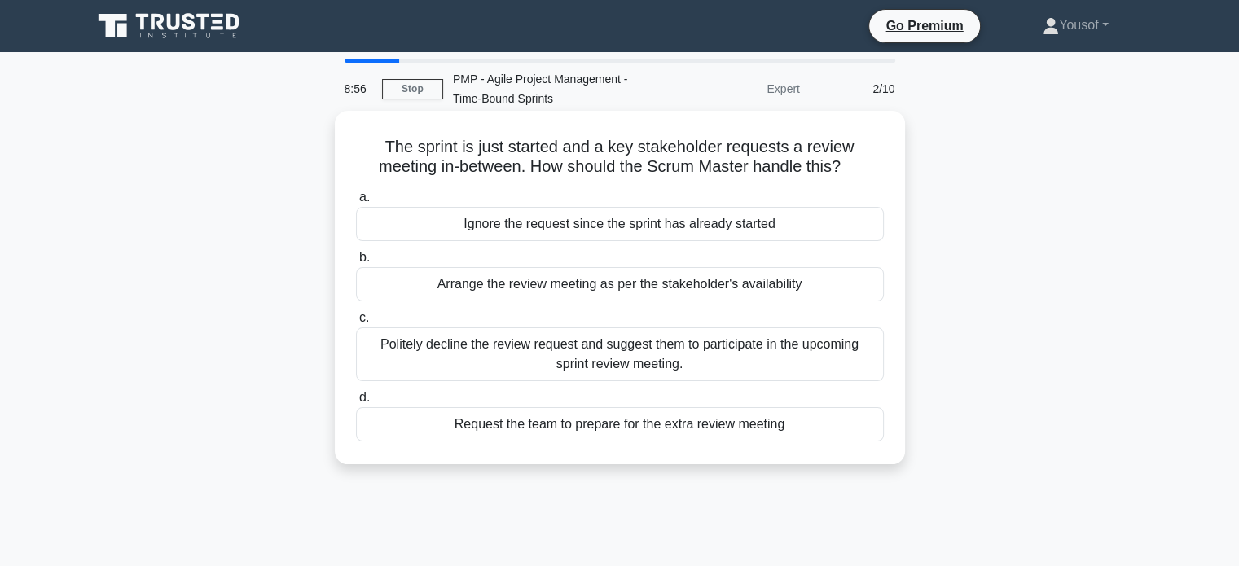
click at [540, 366] on div "Politely decline the review request and suggest them to participate in the upco…" at bounding box center [620, 354] width 528 height 54
click at [356, 323] on input "c. Politely decline the review request and suggest them to participate in the u…" at bounding box center [356, 318] width 0 height 11
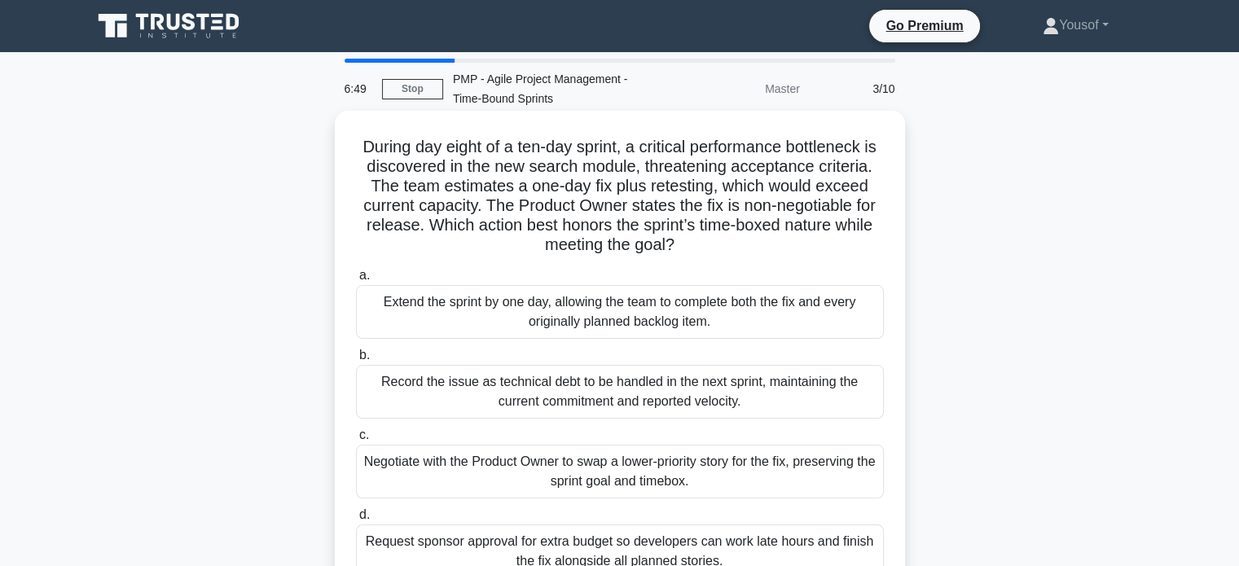
click at [579, 388] on div "Record the issue as technical debt to be handled in the next sprint, maintainin…" at bounding box center [620, 392] width 528 height 54
click at [356, 361] on input "b. Record the issue as technical debt to be handled in the next sprint, maintai…" at bounding box center [356, 355] width 0 height 11
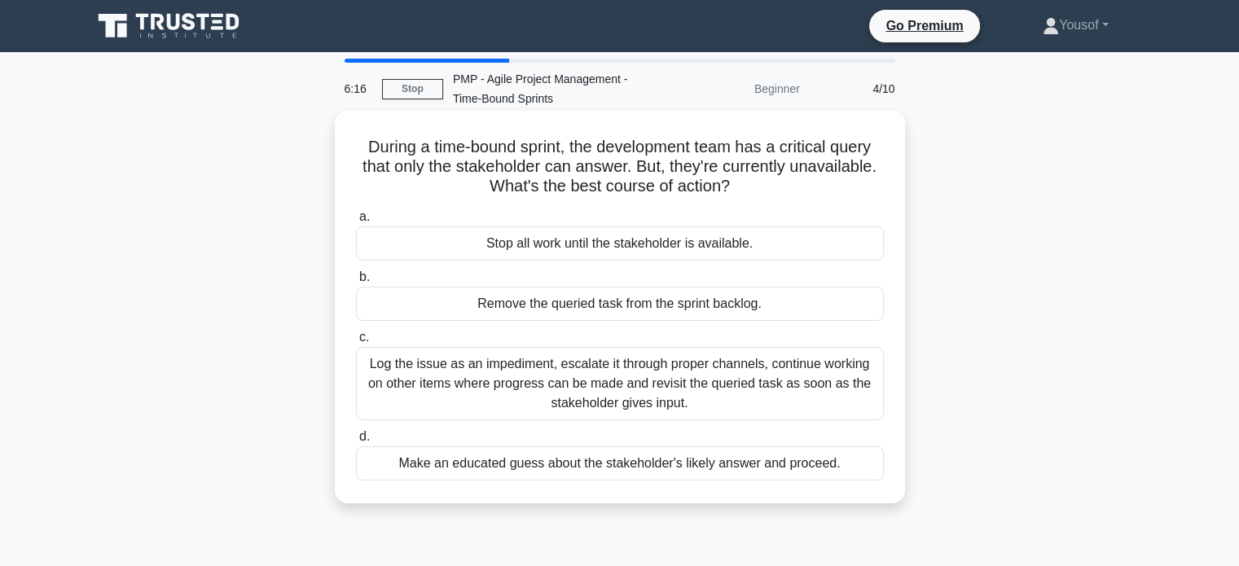
drag, startPoint x: 587, startPoint y: 413, endPoint x: 593, endPoint y: 421, distance: 9.9
click at [593, 421] on div "a. Stop all work until the stakeholder is available. b. Remove the queried task…" at bounding box center [619, 344] width 547 height 280
click at [713, 388] on div "Log the issue as an impediment, escalate it through proper channels, continue w…" at bounding box center [620, 383] width 528 height 73
click at [356, 343] on input "c. Log the issue as an impediment, escalate it through proper channels, continu…" at bounding box center [356, 337] width 0 height 11
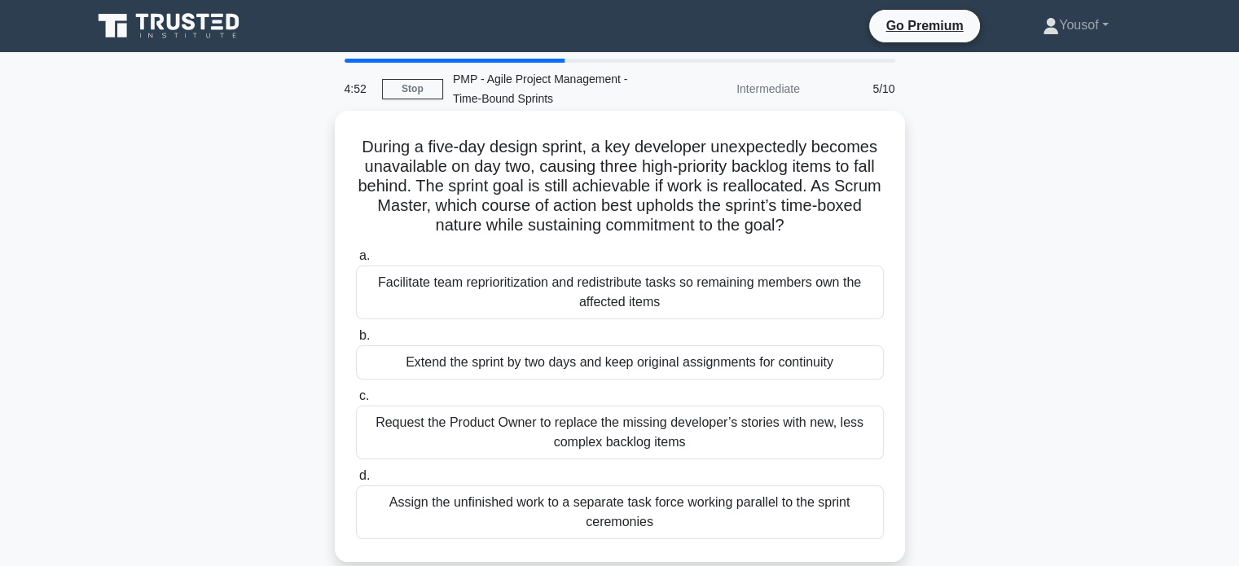
click at [710, 309] on div "Facilitate team reprioritization and redistribute tasks so remaining members ow…" at bounding box center [620, 292] width 528 height 54
click at [356, 261] on input "a. Facilitate team reprioritization and redistribute tasks so remaining members…" at bounding box center [356, 256] width 0 height 11
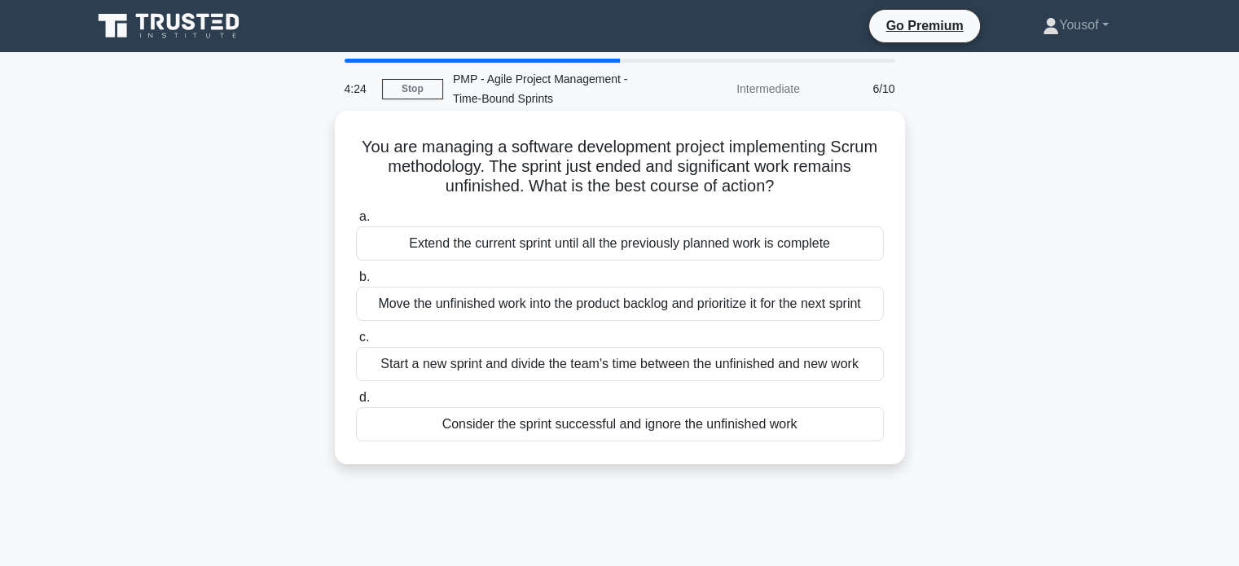
click at [697, 309] on div "Move the unfinished work into the product backlog and prioritize it for the nex…" at bounding box center [620, 304] width 528 height 34
click at [356, 283] on input "b. Move the unfinished work into the product backlog and prioritize it for the …" at bounding box center [356, 277] width 0 height 11
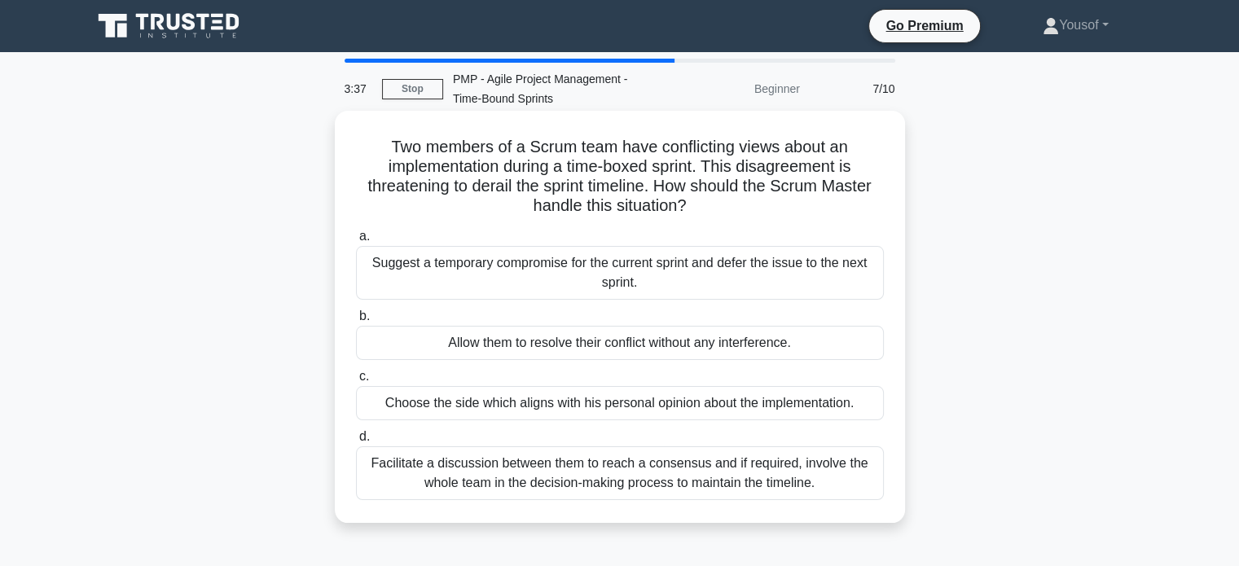
click at [547, 485] on div "Facilitate a discussion between them to reach a consensus and if required, invo…" at bounding box center [620, 473] width 528 height 54
click at [356, 442] on input "d. Facilitate a discussion between them to reach a consensus and if required, i…" at bounding box center [356, 437] width 0 height 11
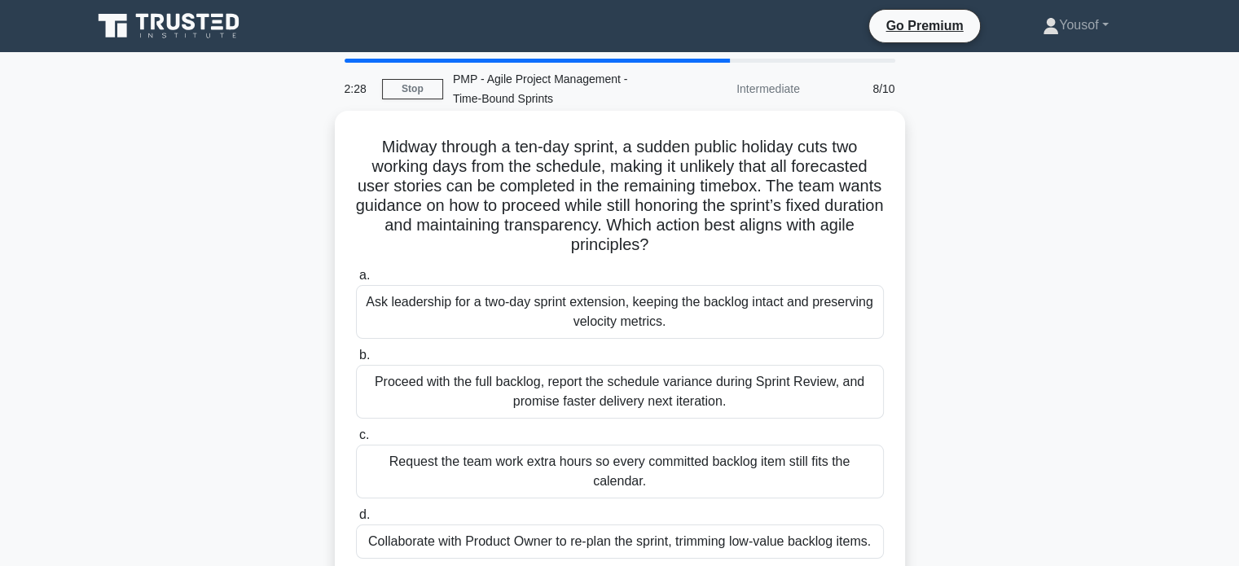
click at [524, 406] on div "Proceed with the full backlog, report the schedule variance during Sprint Revie…" at bounding box center [620, 392] width 528 height 54
click at [356, 361] on input "b. Proceed with the full backlog, report the schedule variance during Sprint Re…" at bounding box center [356, 355] width 0 height 11
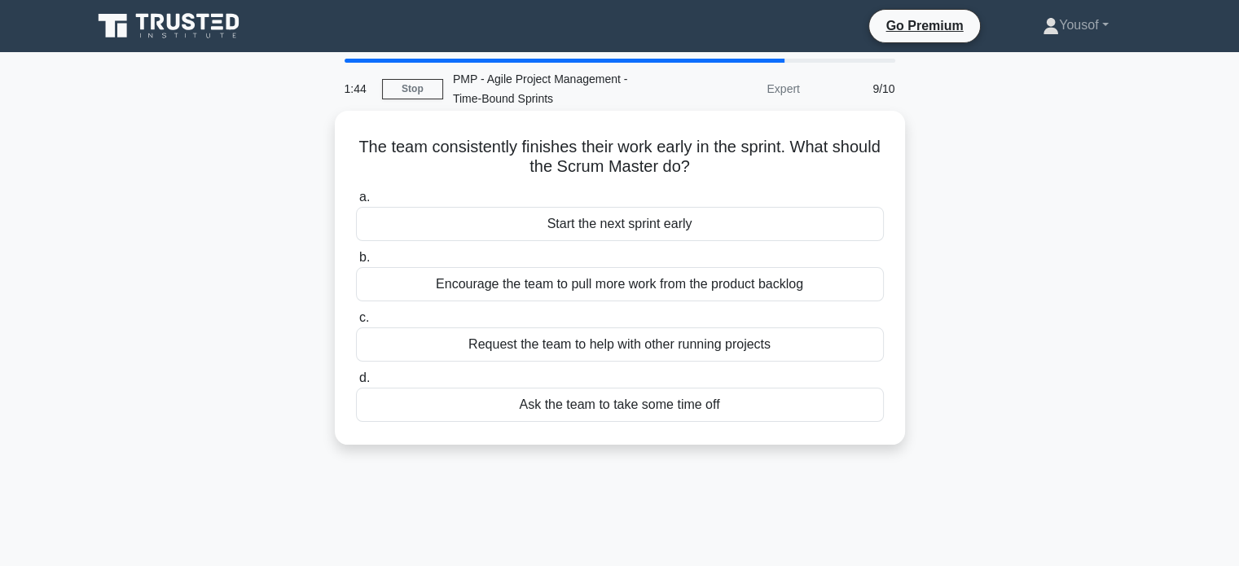
click at [657, 217] on div "Start the next sprint early" at bounding box center [620, 224] width 528 height 34
click at [356, 203] on input "a. Start the next sprint early" at bounding box center [356, 197] width 0 height 11
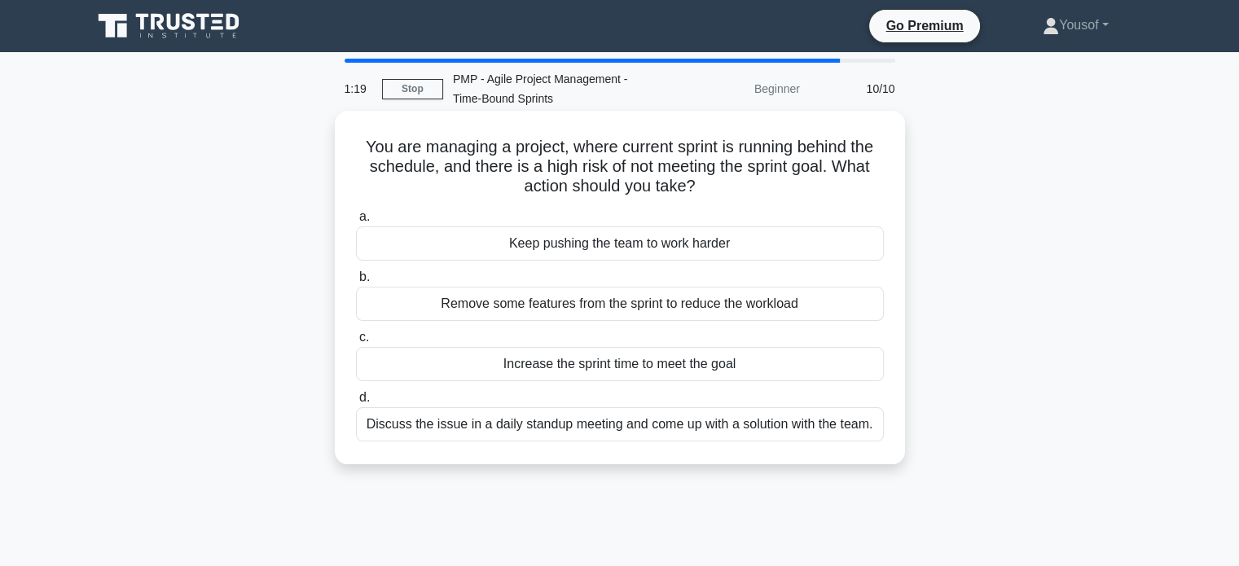
click at [627, 429] on div "Discuss the issue in a daily standup meeting and come up with a solution with t…" at bounding box center [620, 424] width 528 height 34
click at [356, 403] on input "d. Discuss the issue in a daily standup meeting and come up with a solution wit…" at bounding box center [356, 398] width 0 height 11
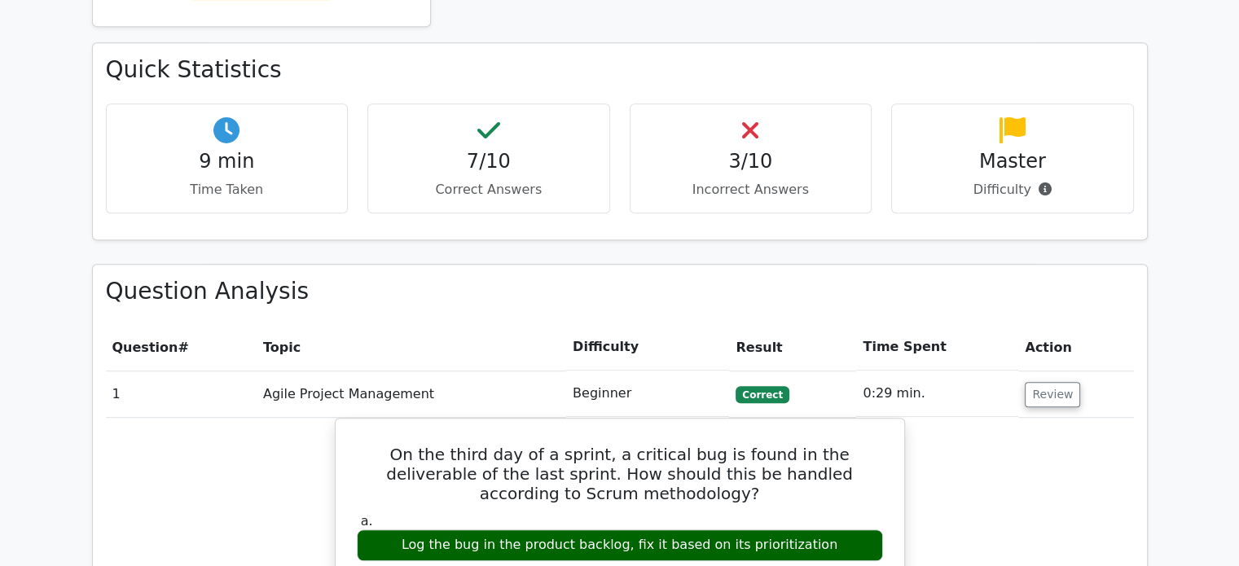
scroll to position [1059, 0]
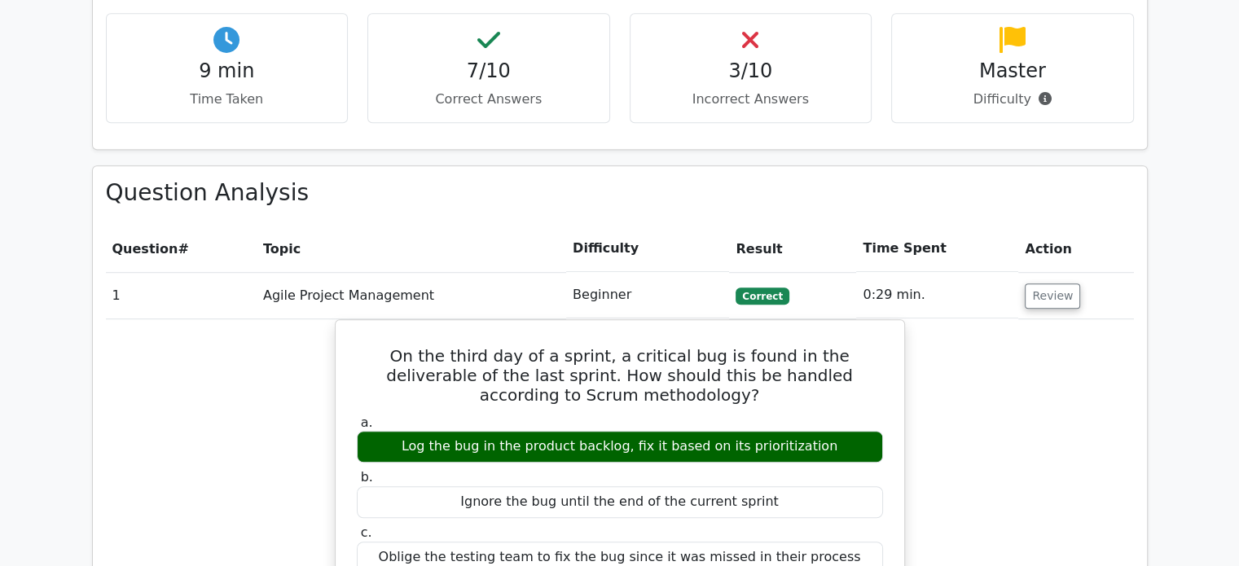
click at [1036, 272] on td "Review" at bounding box center [1075, 295] width 115 height 46
click at [1031, 283] on button "Review" at bounding box center [1051, 295] width 55 height 25
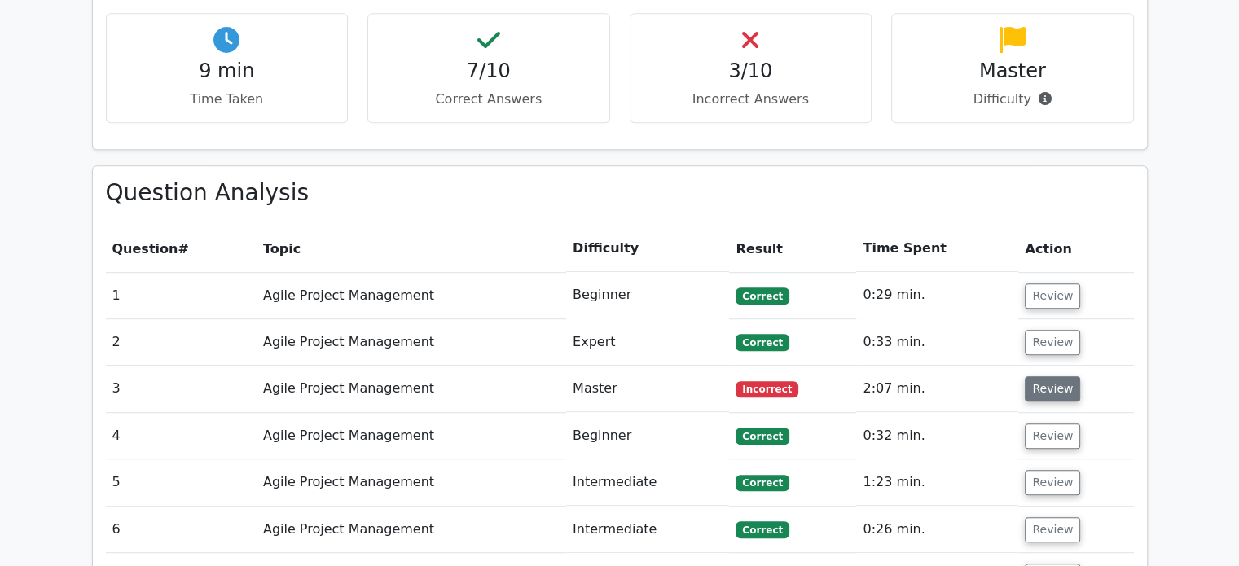
click at [1038, 376] on button "Review" at bounding box center [1051, 388] width 55 height 25
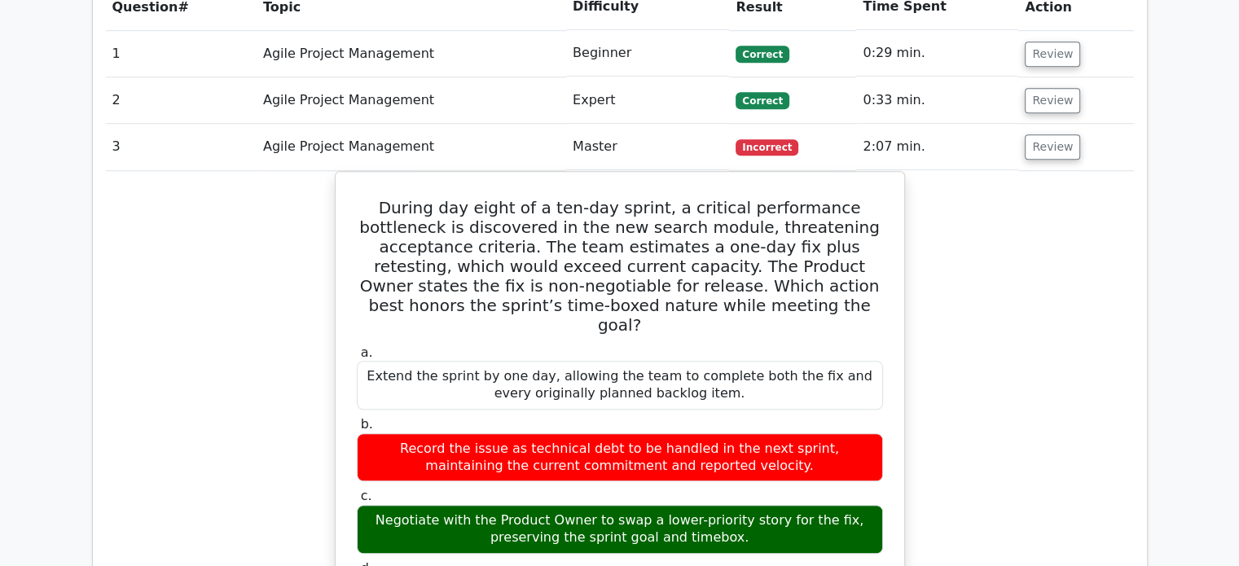
scroll to position [1303, 0]
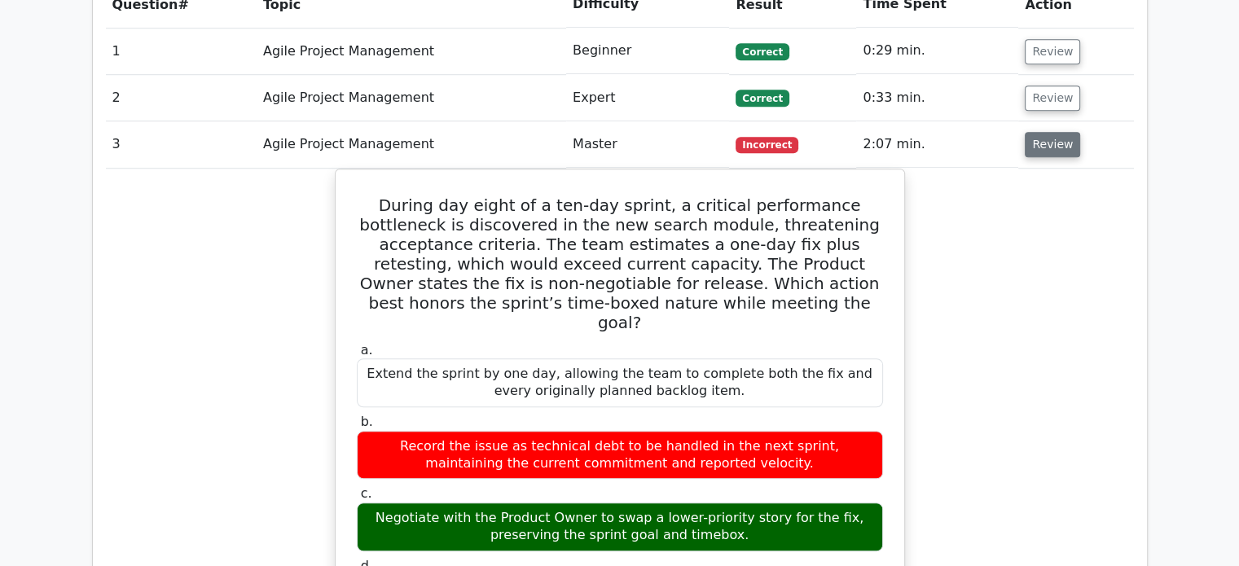
click at [1052, 132] on button "Review" at bounding box center [1051, 144] width 55 height 25
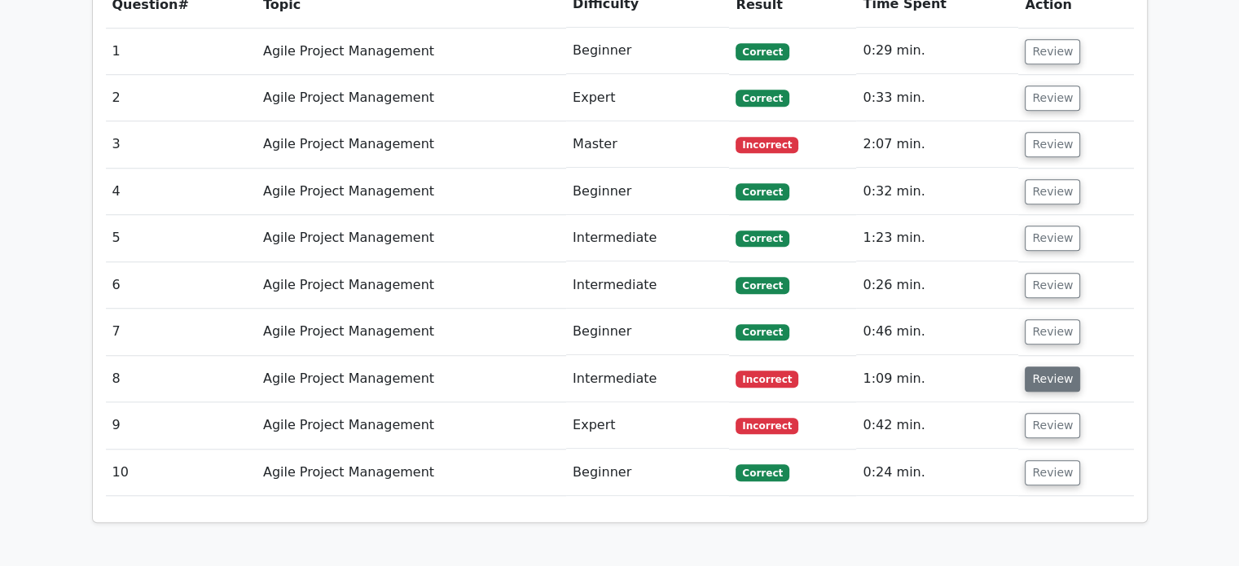
click at [1036, 366] on button "Review" at bounding box center [1051, 378] width 55 height 25
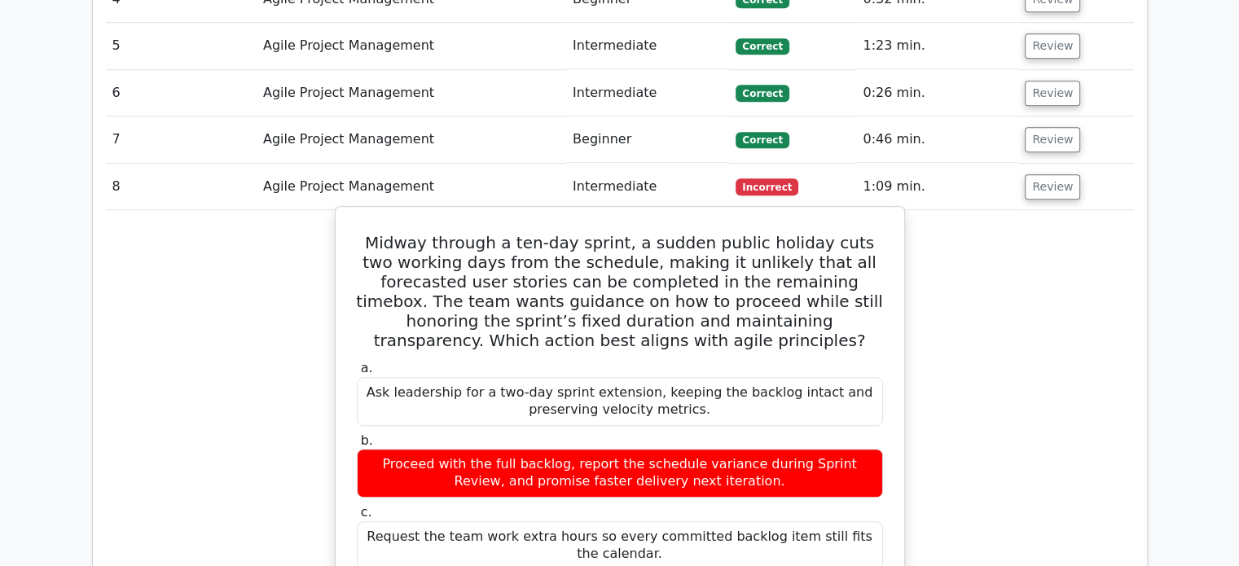
scroll to position [1547, 0]
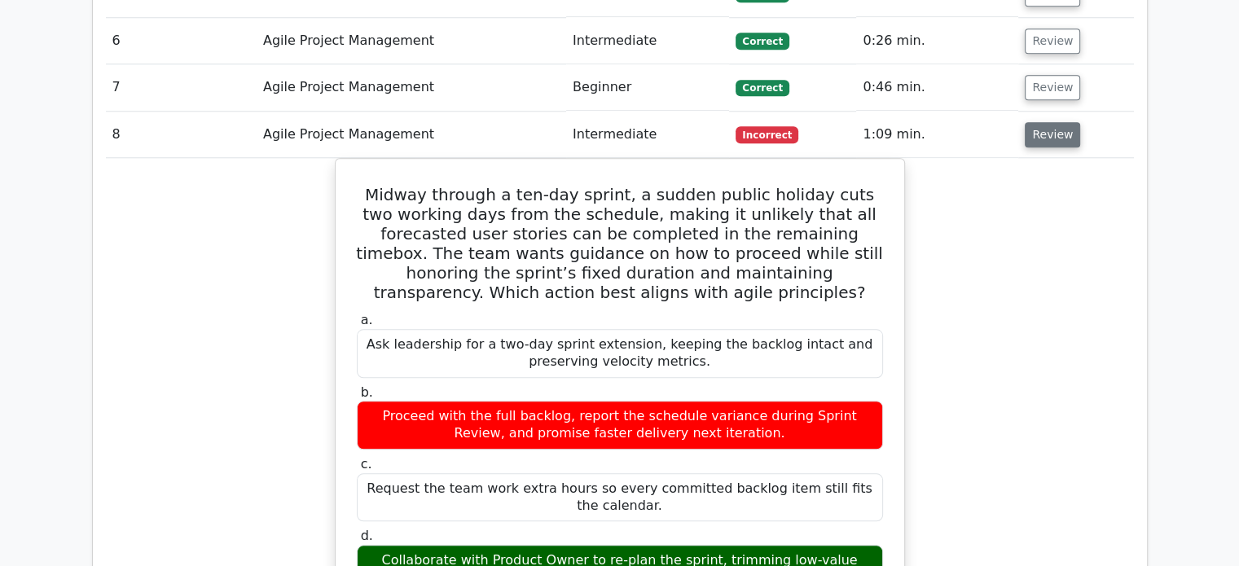
click at [1042, 122] on button "Review" at bounding box center [1051, 134] width 55 height 25
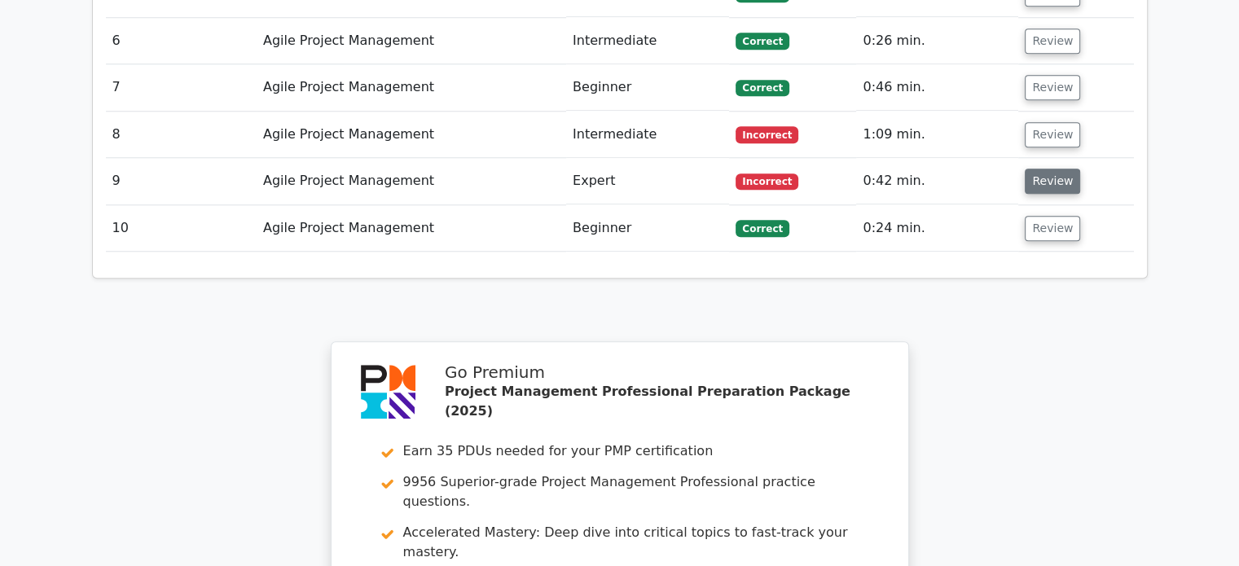
click at [1036, 169] on button "Review" at bounding box center [1051, 181] width 55 height 25
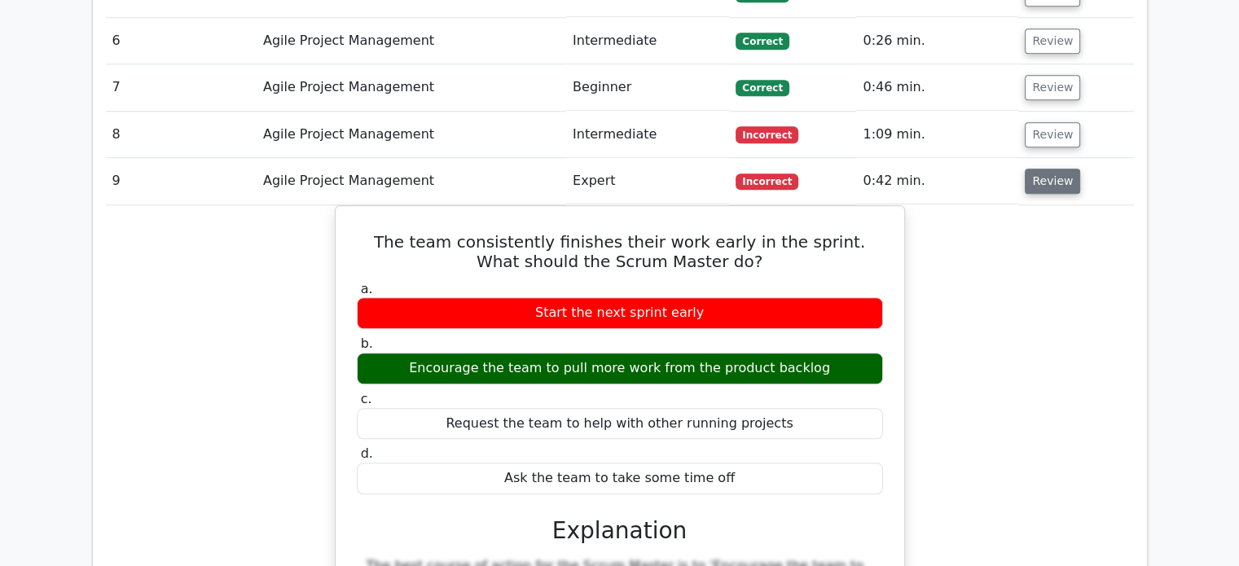
click at [1042, 169] on button "Review" at bounding box center [1051, 181] width 55 height 25
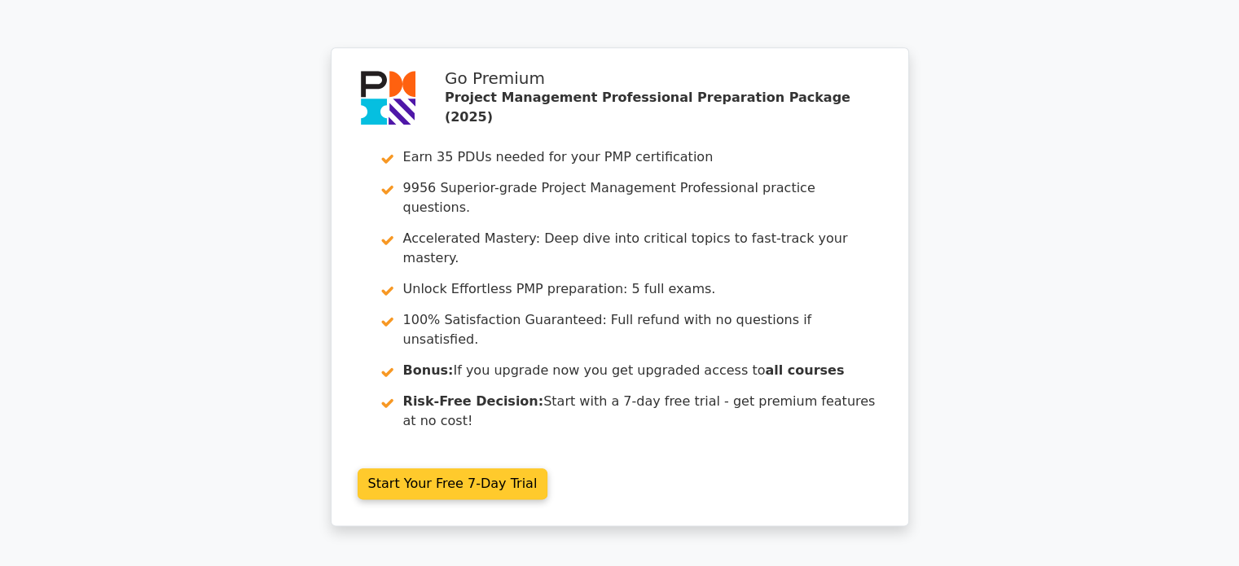
scroll to position [1955, 0]
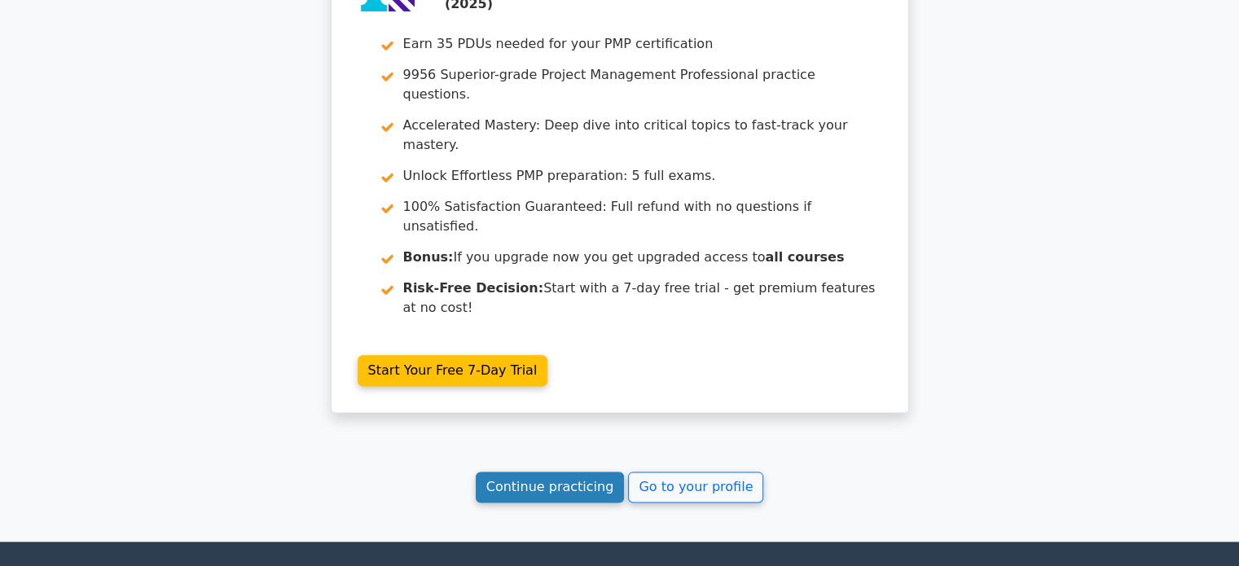
click at [571, 472] on link "Continue practicing" at bounding box center [550, 487] width 149 height 31
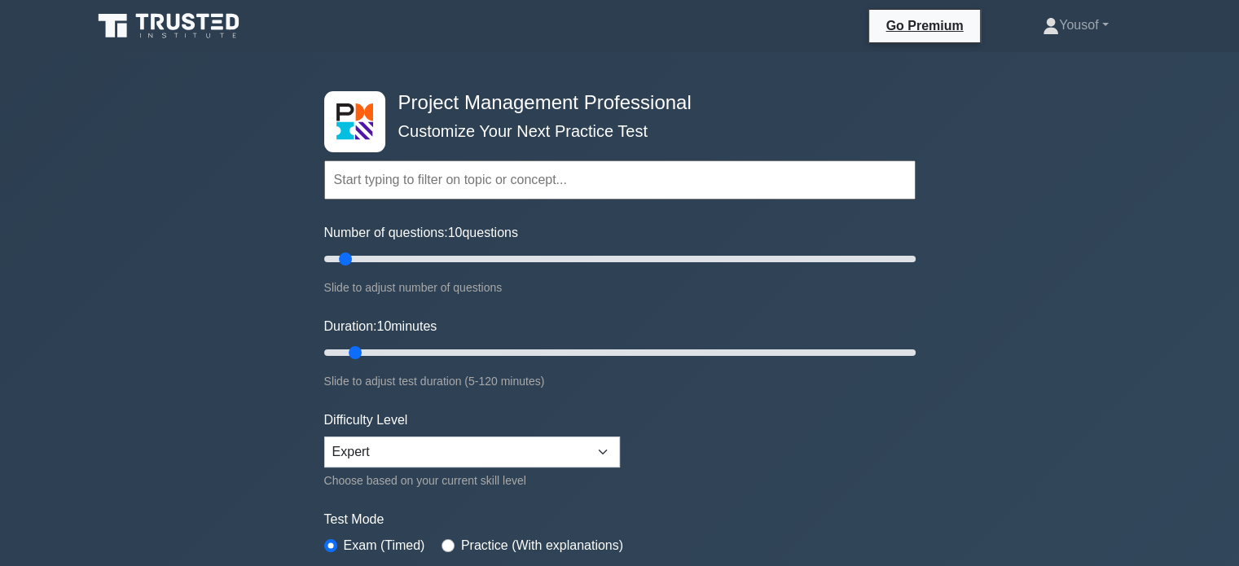
click at [552, 169] on input "text" at bounding box center [619, 179] width 591 height 39
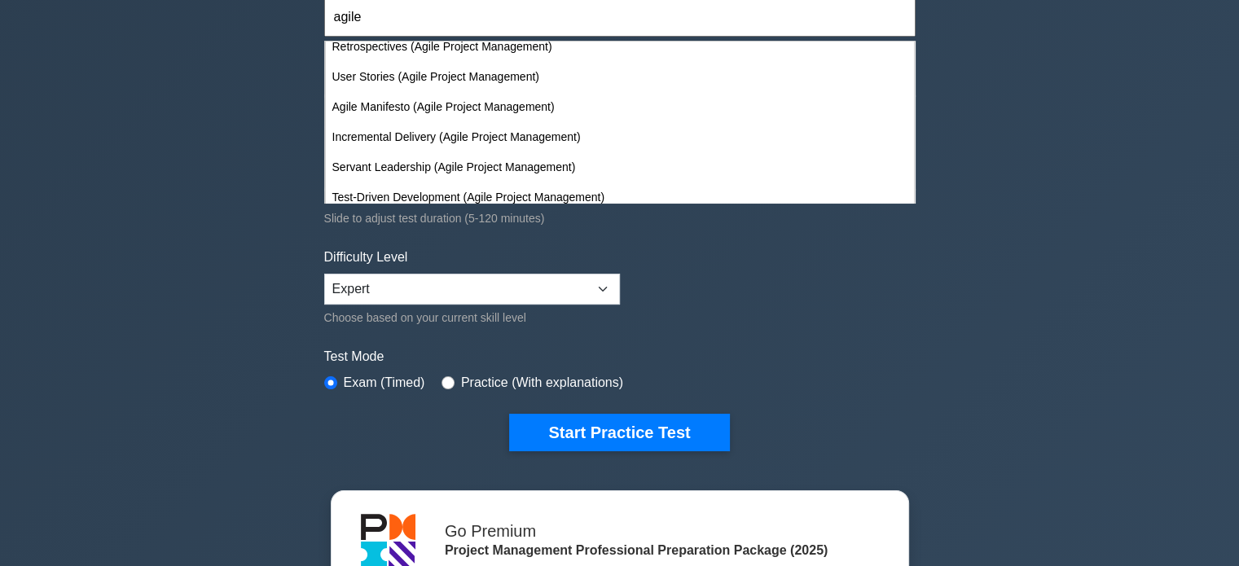
scroll to position [353, 0]
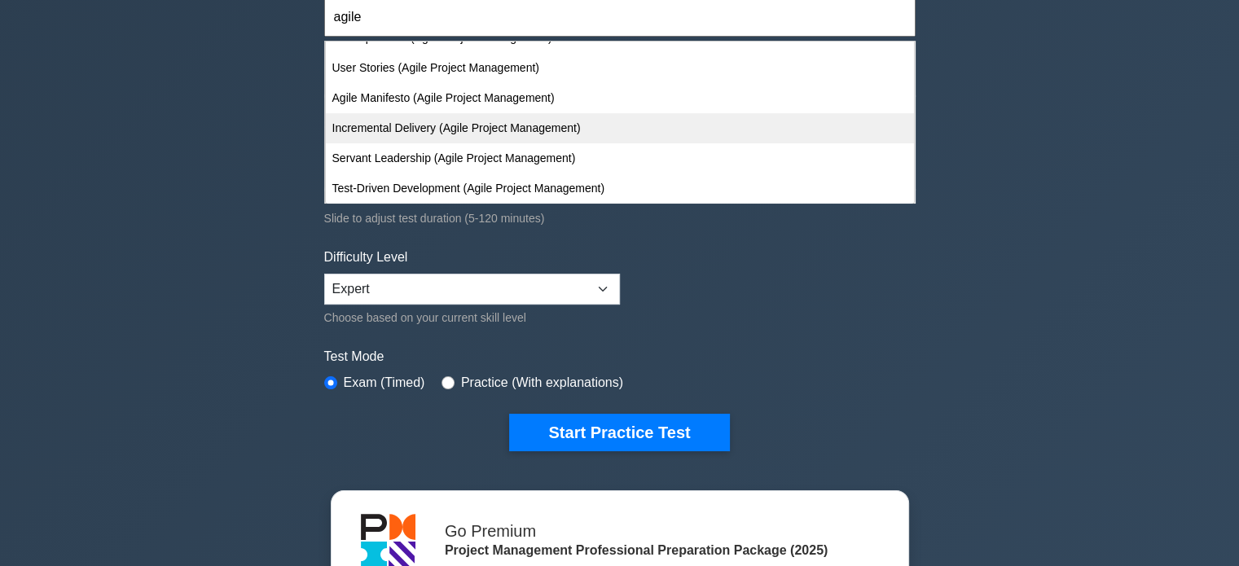
click at [569, 130] on div "Incremental Delivery (Agile Project Management)" at bounding box center [620, 128] width 588 height 30
type input "Incremental Delivery (Agile Project Management)"
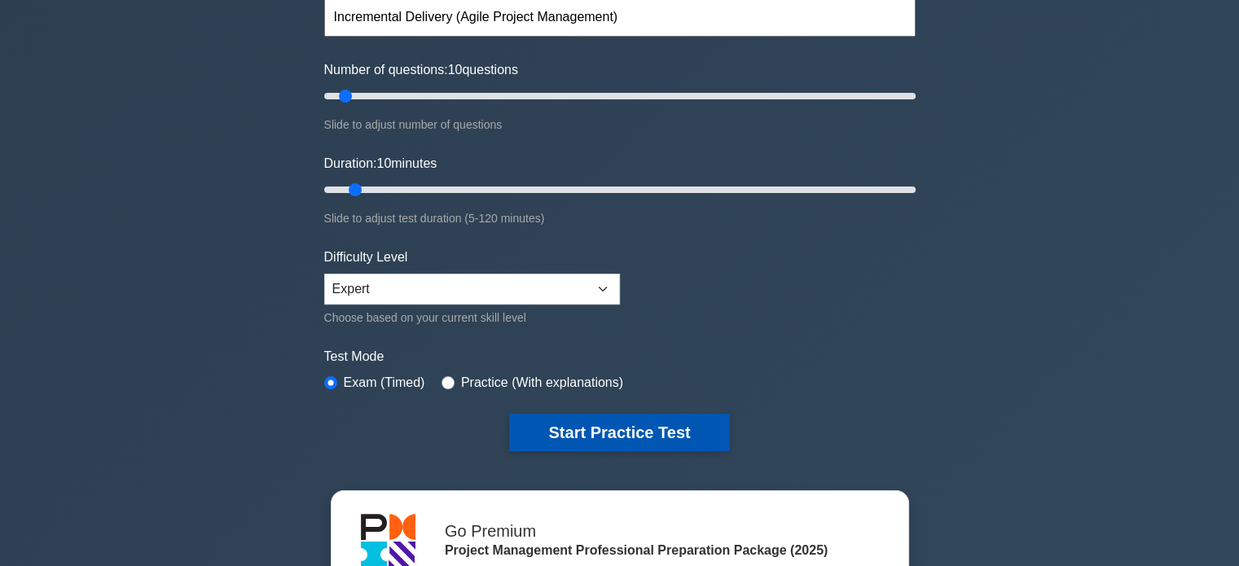
click at [635, 437] on button "Start Practice Test" at bounding box center [619, 432] width 220 height 37
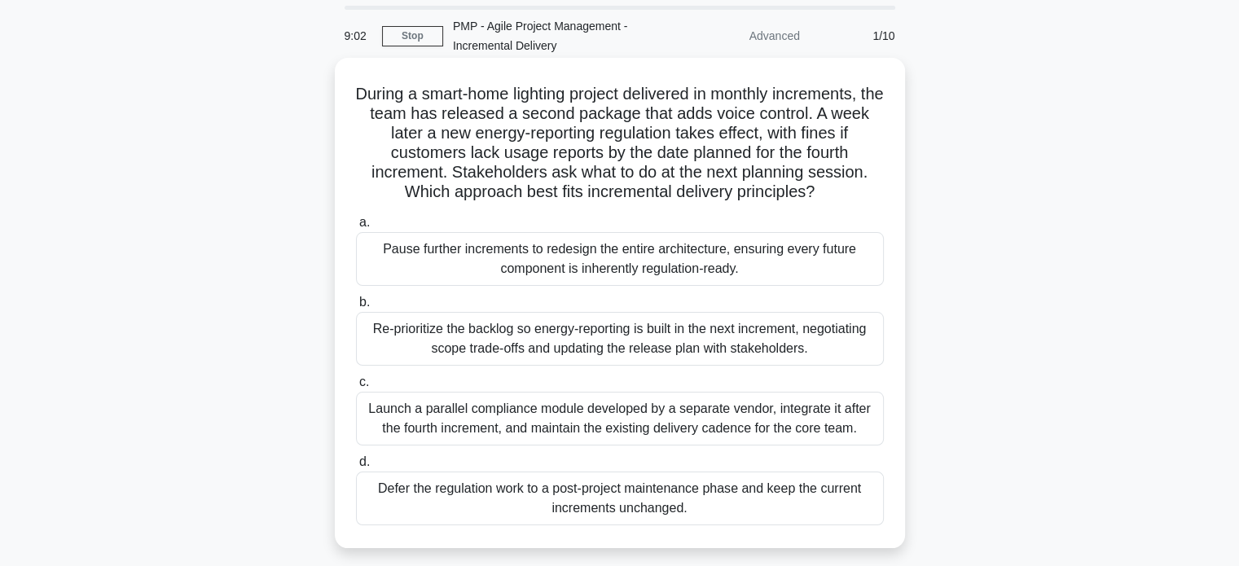
scroll to position [81, 0]
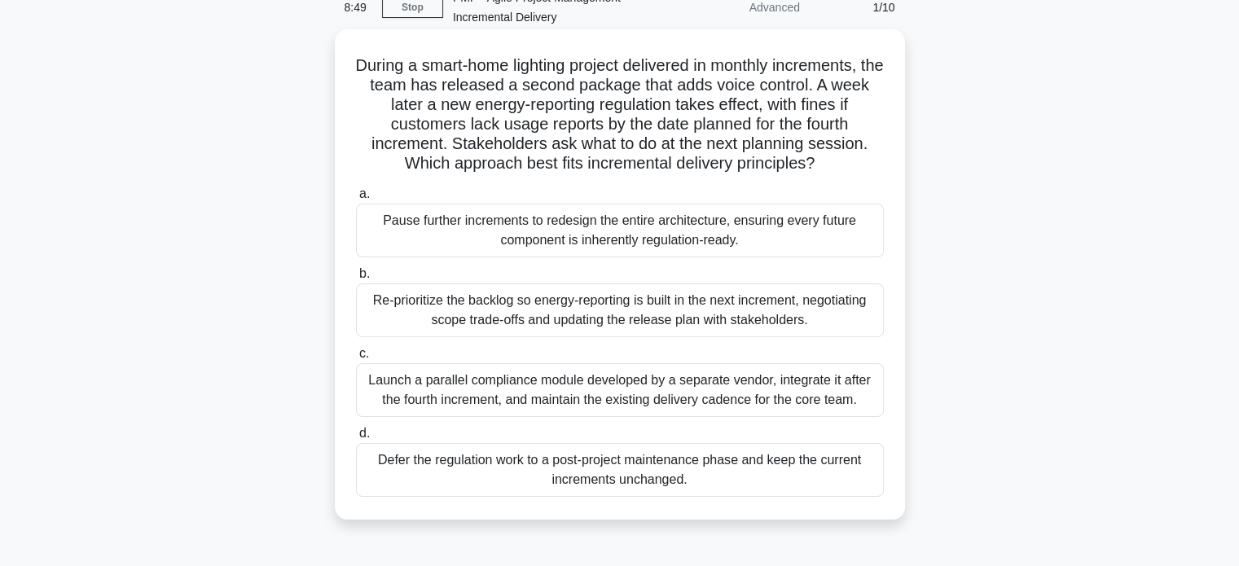
click at [469, 305] on div "Re-prioritize the backlog so energy-reporting is built in the next increment, n…" at bounding box center [620, 310] width 528 height 54
click at [356, 279] on input "b. Re-prioritize the backlog so energy-reporting is built in the next increment…" at bounding box center [356, 274] width 0 height 11
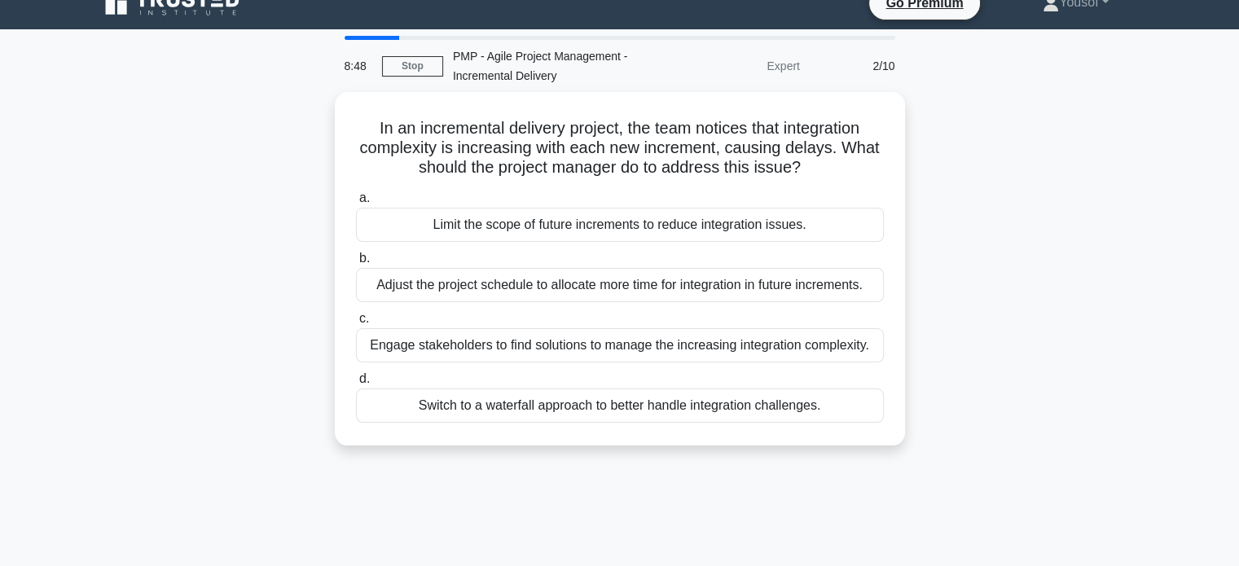
scroll to position [0, 0]
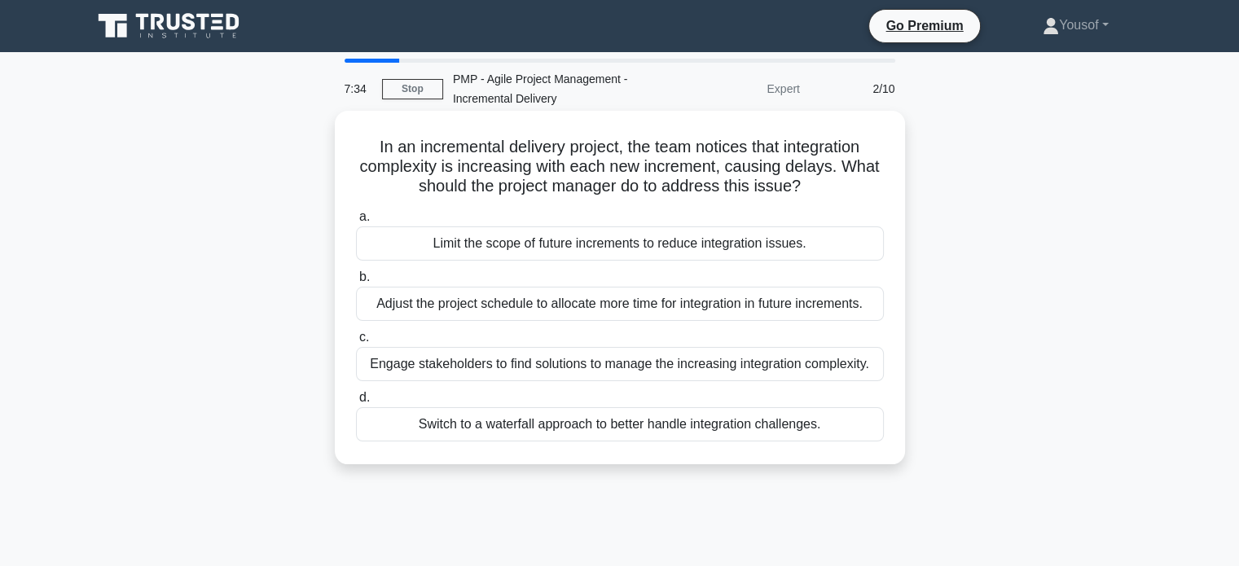
click at [531, 248] on div "Limit the scope of future increments to reduce integration issues." at bounding box center [620, 243] width 528 height 34
click at [356, 222] on input "a. Limit the scope of future increments to reduce integration issues." at bounding box center [356, 217] width 0 height 11
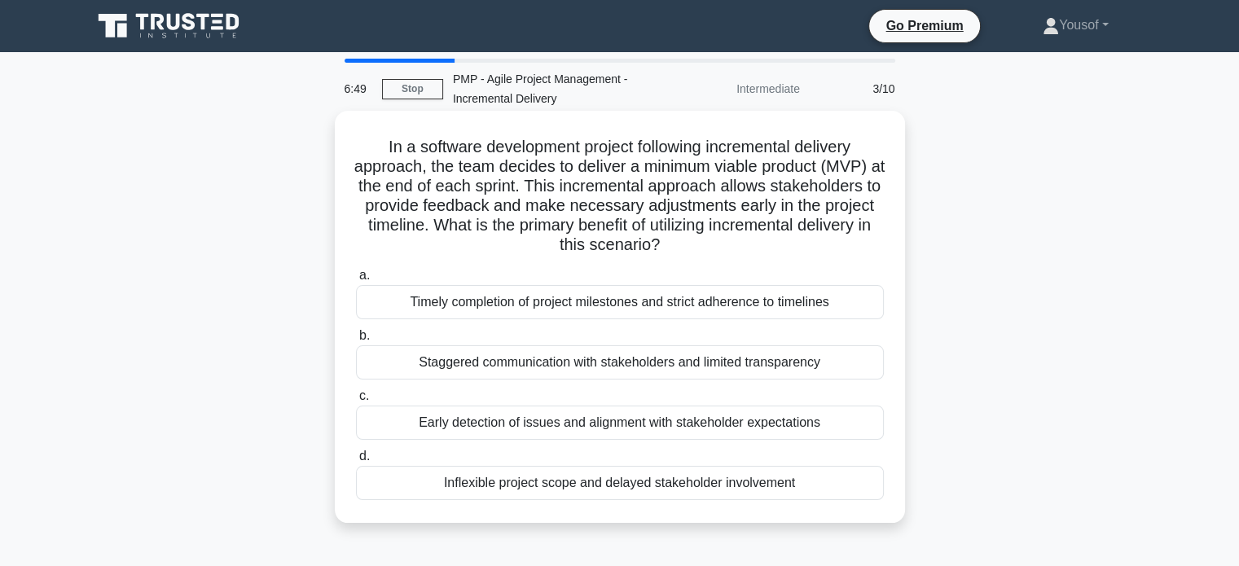
click at [621, 424] on div "Early detection of issues and alignment with stakeholder expectations" at bounding box center [620, 423] width 528 height 34
click at [356, 401] on input "c. Early detection of issues and alignment with stakeholder expectations" at bounding box center [356, 396] width 0 height 11
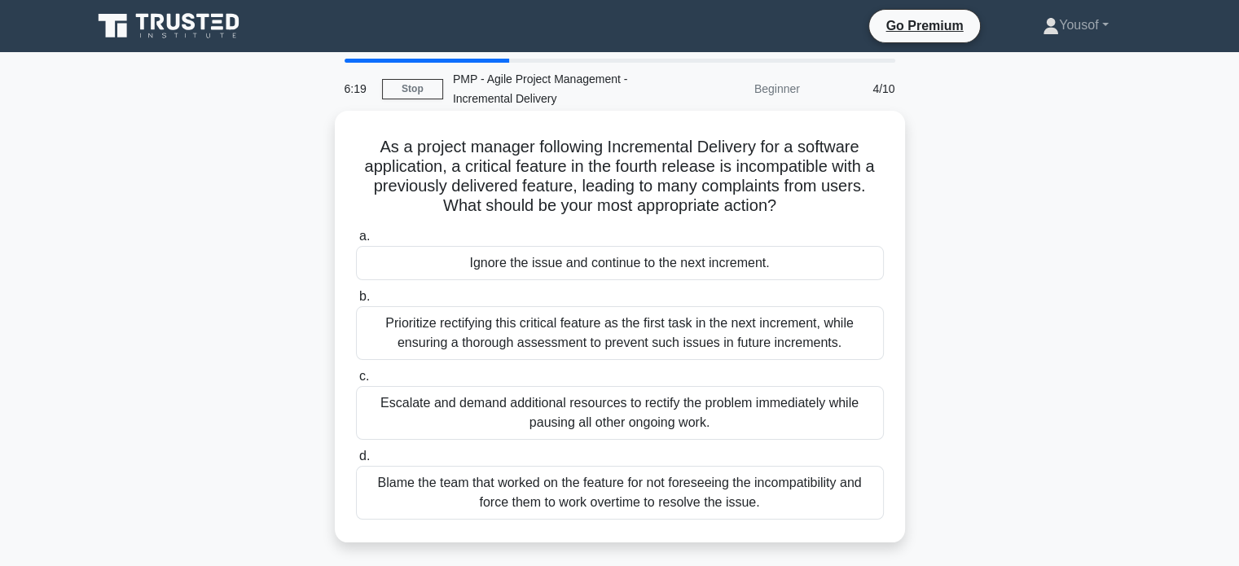
click at [552, 338] on div "Prioritize rectifying this critical feature as the first task in the next incre…" at bounding box center [620, 333] width 528 height 54
click at [356, 302] on input "b. Prioritize rectifying this critical feature as the first task in the next in…" at bounding box center [356, 297] width 0 height 11
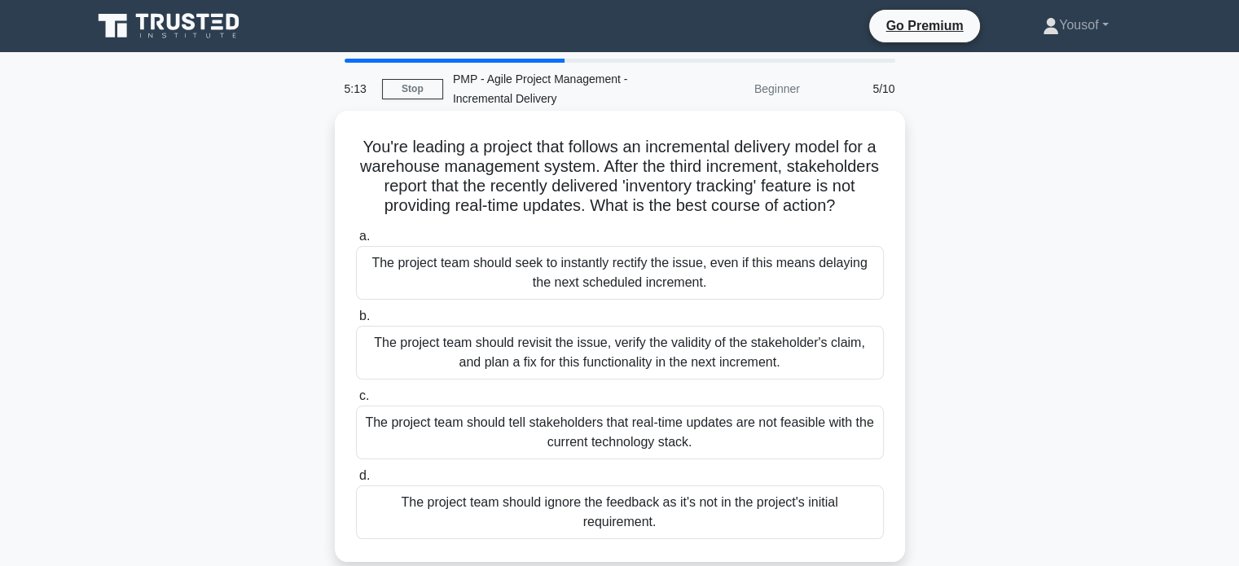
click at [492, 380] on div "The project team should revisit the issue, verify the validity of the stakehold…" at bounding box center [620, 353] width 528 height 54
click at [356, 322] on input "b. The project team should revisit the issue, verify the validity of the stakeh…" at bounding box center [356, 316] width 0 height 11
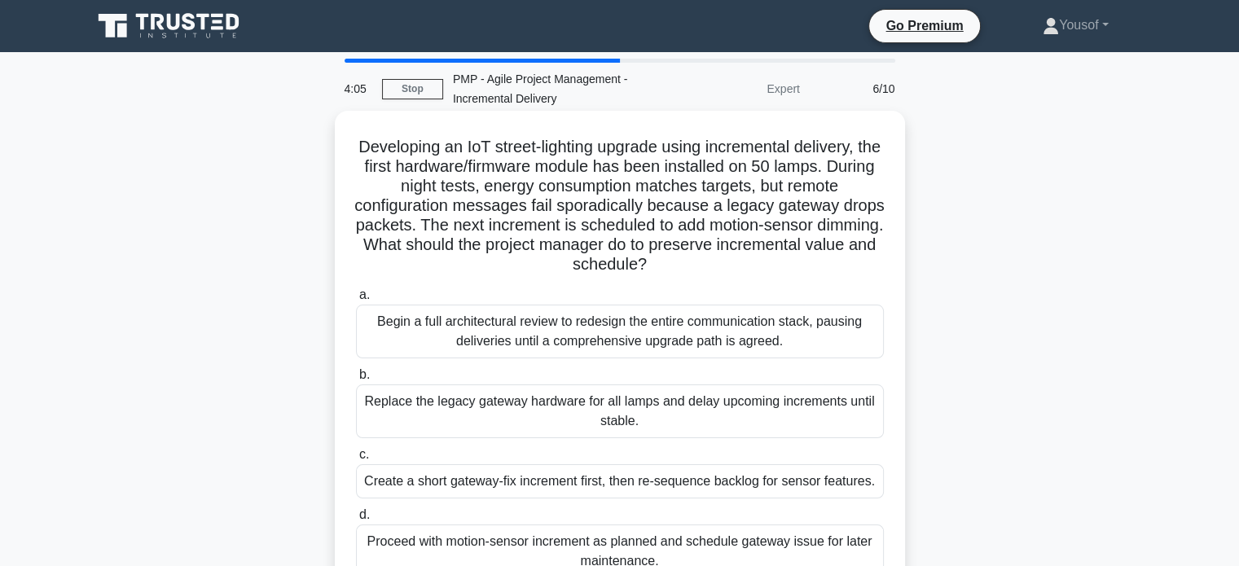
click at [489, 480] on div "Create a short gateway-fix increment first, then re-sequence backlog for sensor…" at bounding box center [620, 481] width 528 height 34
click at [356, 460] on input "c. Create a short gateway-fix increment first, then re-sequence backlog for sen…" at bounding box center [356, 455] width 0 height 11
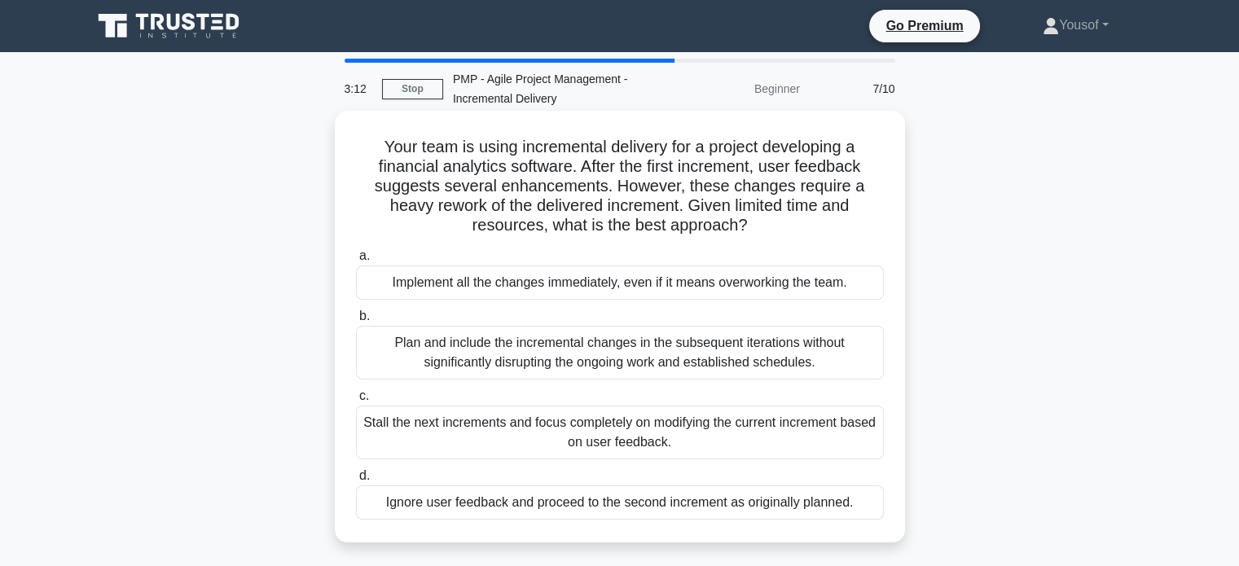
click at [619, 372] on div "Plan and include the incremental changes in the subsequent iterations without s…" at bounding box center [620, 353] width 528 height 54
click at [356, 322] on input "b. Plan and include the incremental changes in the subsequent iterations withou…" at bounding box center [356, 316] width 0 height 11
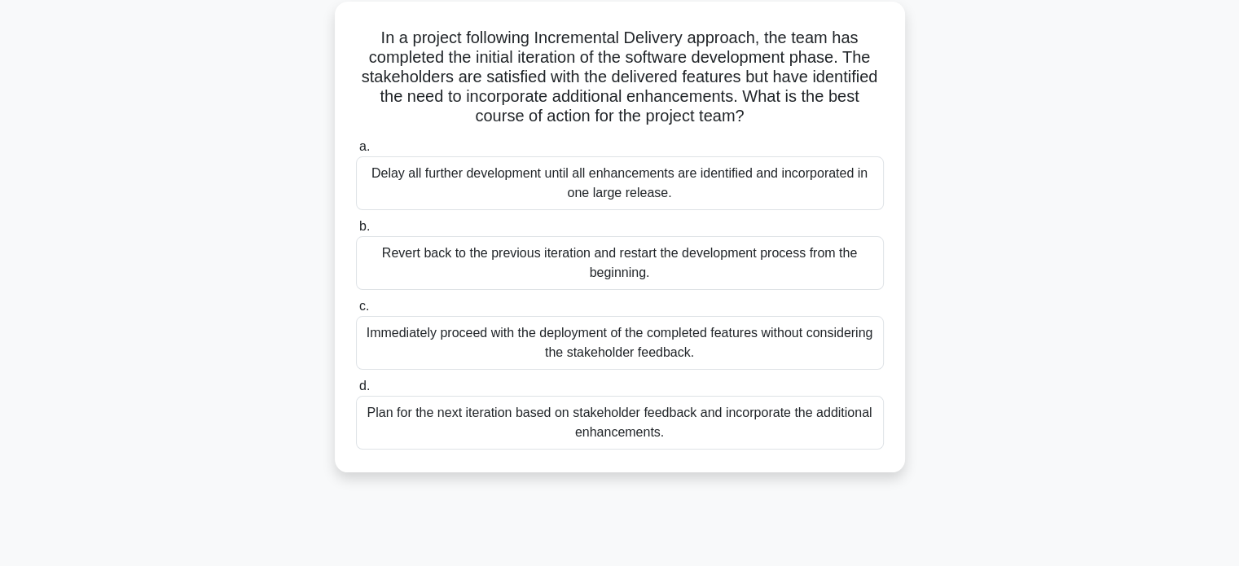
scroll to position [81, 0]
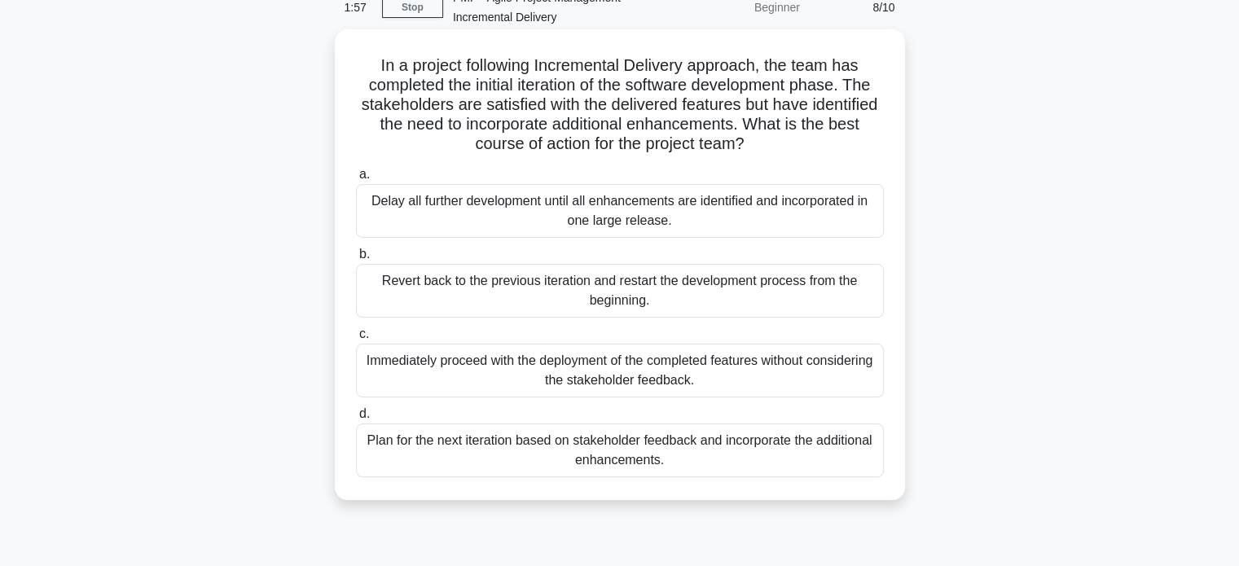
click at [519, 447] on div "Plan for the next iteration based on stakeholder feedback and incorporate the a…" at bounding box center [620, 450] width 528 height 54
click at [356, 419] on input "d. Plan for the next iteration based on stakeholder feedback and incorporate th…" at bounding box center [356, 414] width 0 height 11
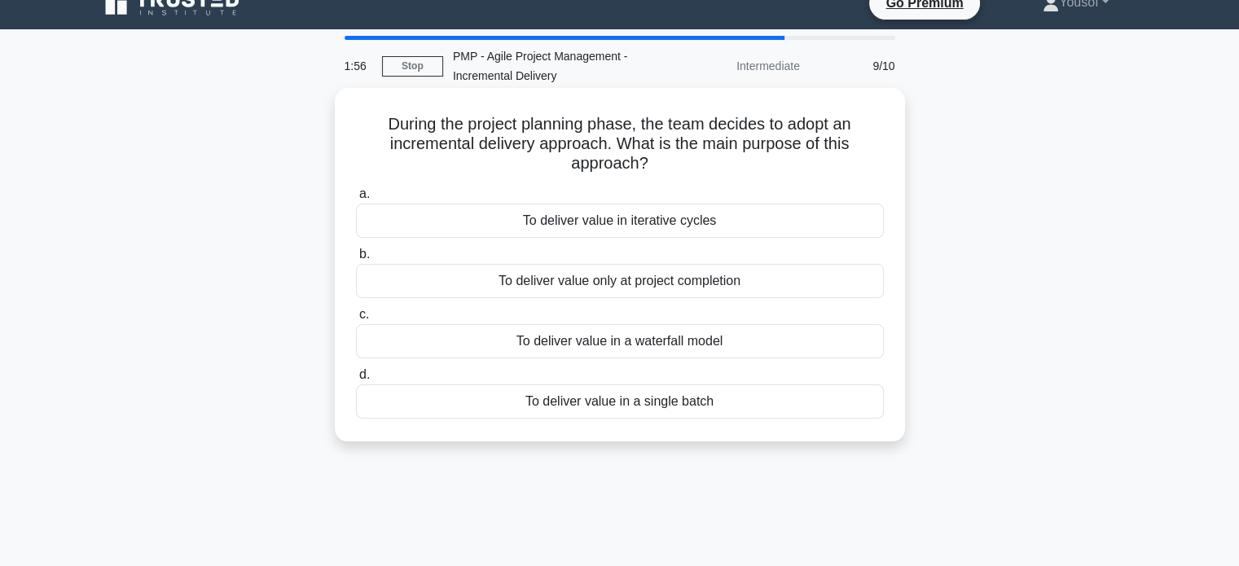
scroll to position [0, 0]
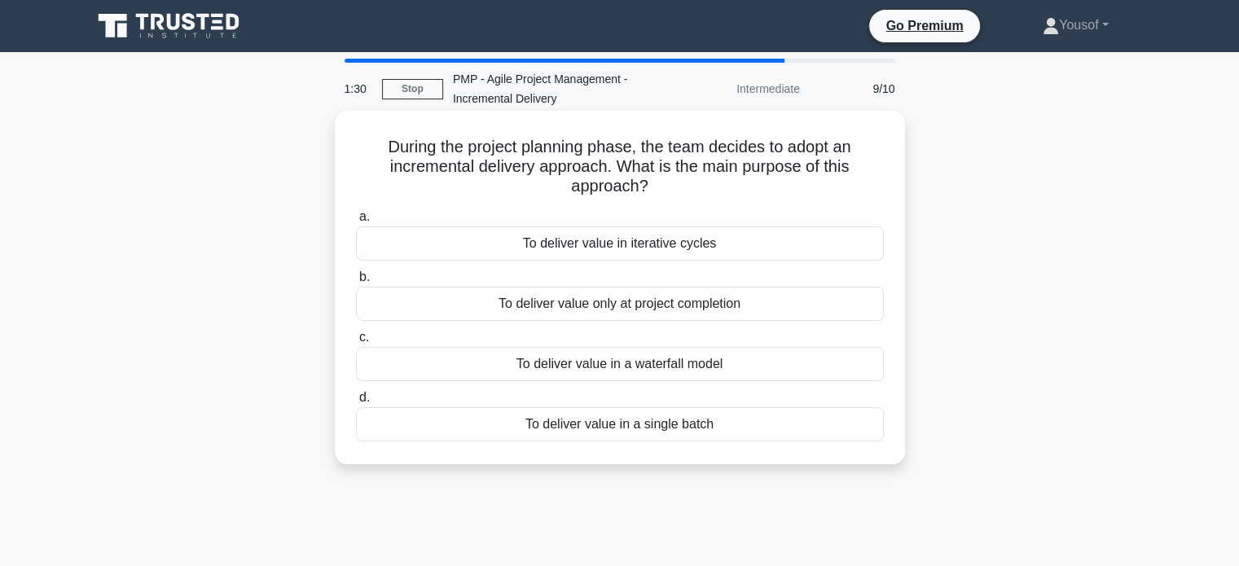
click at [538, 252] on div "To deliver value in iterative cycles" at bounding box center [620, 243] width 528 height 34
click at [356, 222] on input "a. To deliver value in iterative cycles" at bounding box center [356, 217] width 0 height 11
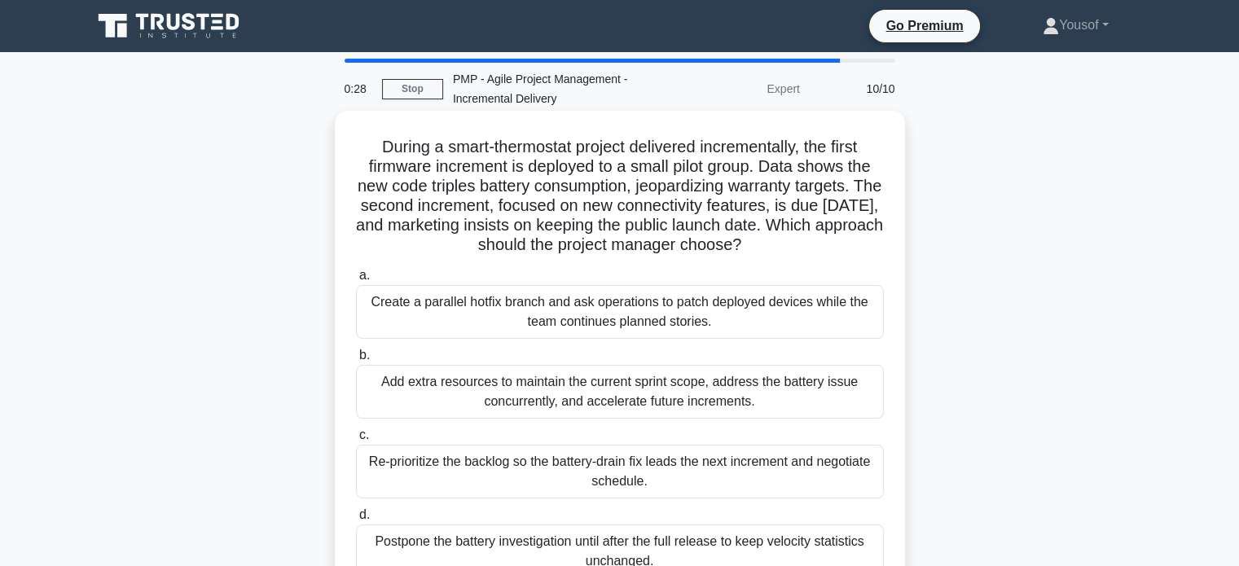
scroll to position [81, 0]
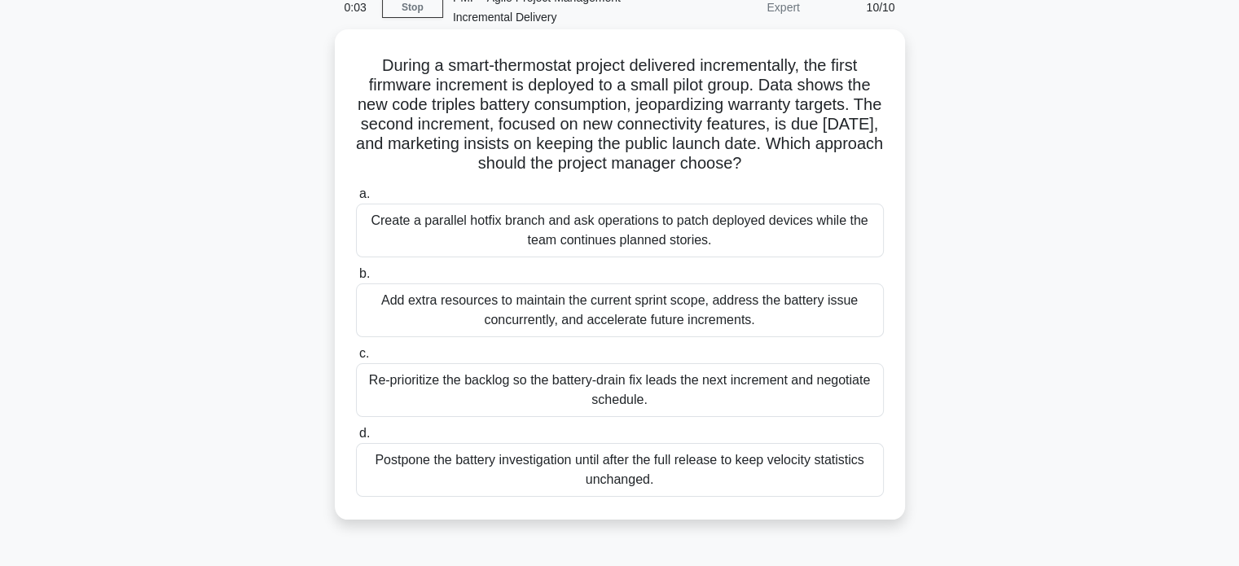
click at [580, 316] on div "Add extra resources to maintain the current sprint scope, address the battery i…" at bounding box center [620, 310] width 528 height 54
click at [356, 279] on input "b. Add extra resources to maintain the current sprint scope, address the batter…" at bounding box center [356, 274] width 0 height 11
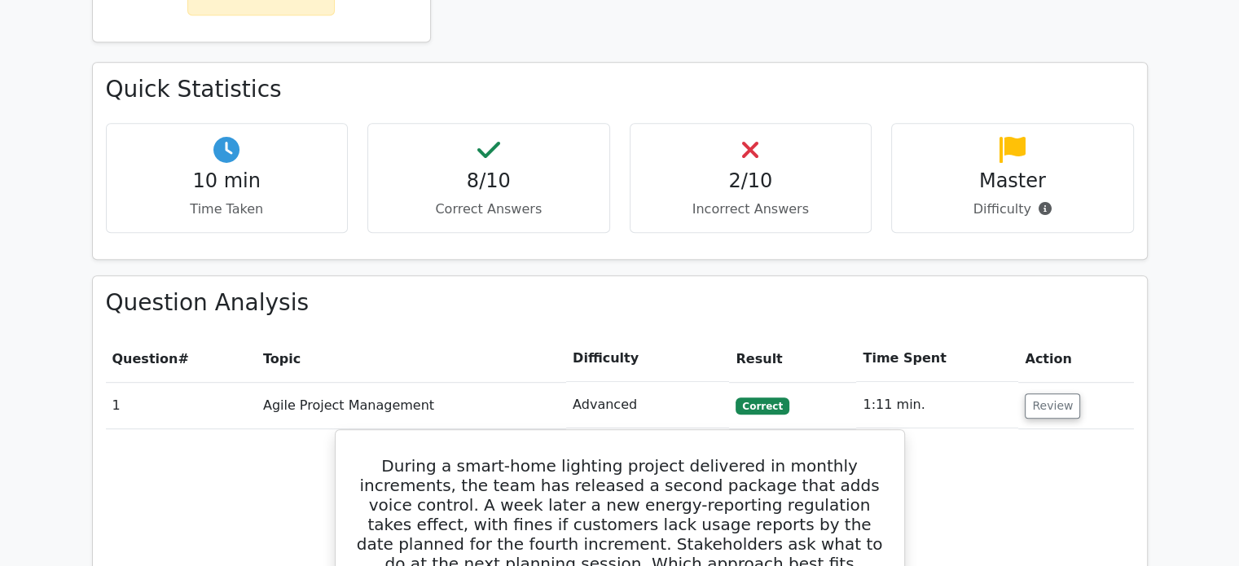
scroll to position [977, 0]
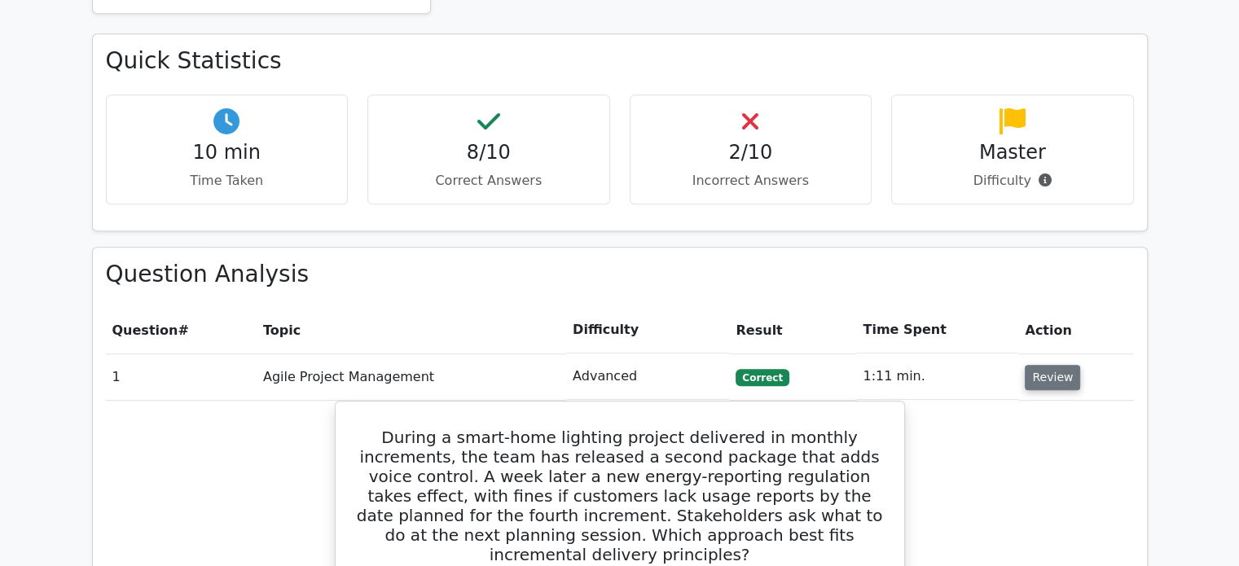
click at [1052, 365] on button "Review" at bounding box center [1051, 377] width 55 height 25
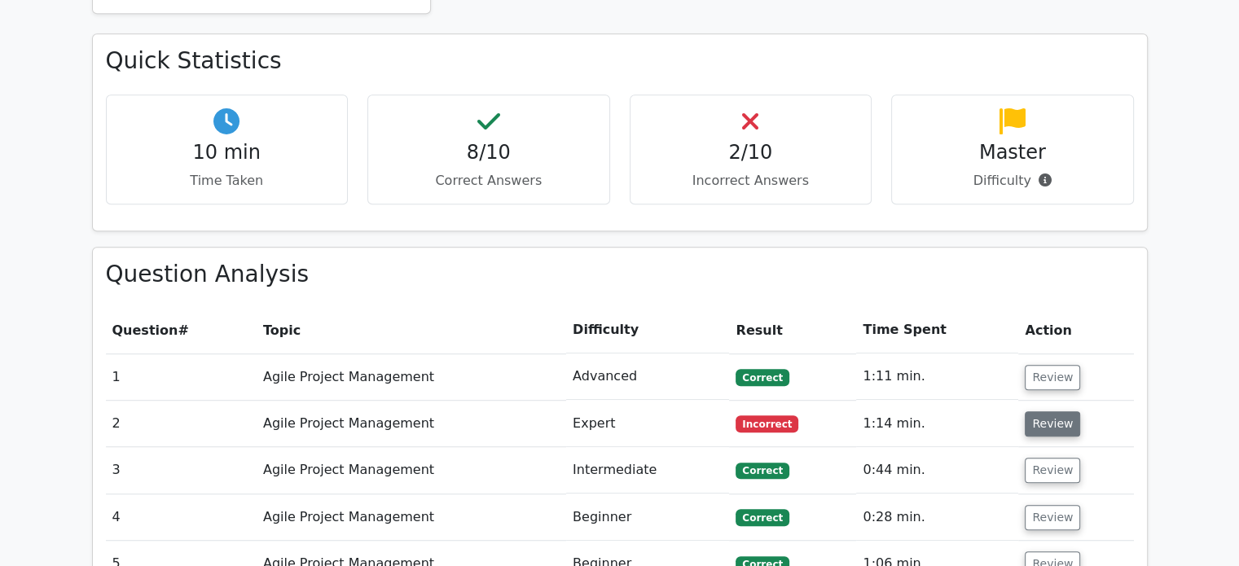
click at [1034, 411] on button "Review" at bounding box center [1051, 423] width 55 height 25
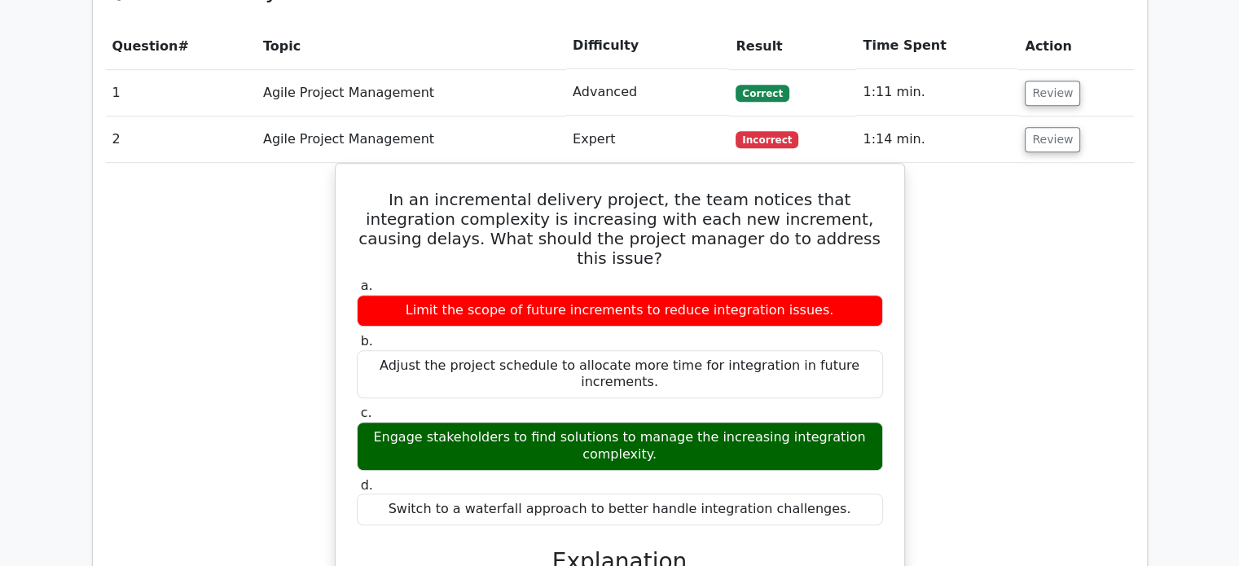
scroll to position [1222, 0]
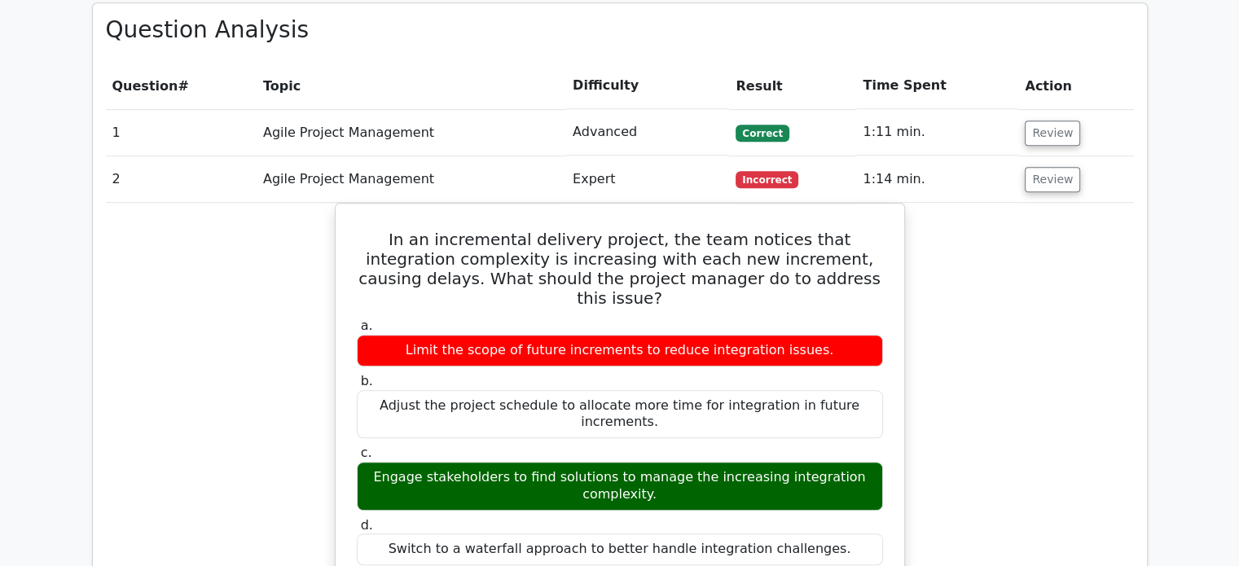
click at [1048, 156] on td "Review" at bounding box center [1075, 179] width 115 height 46
click at [1042, 167] on button "Review" at bounding box center [1051, 179] width 55 height 25
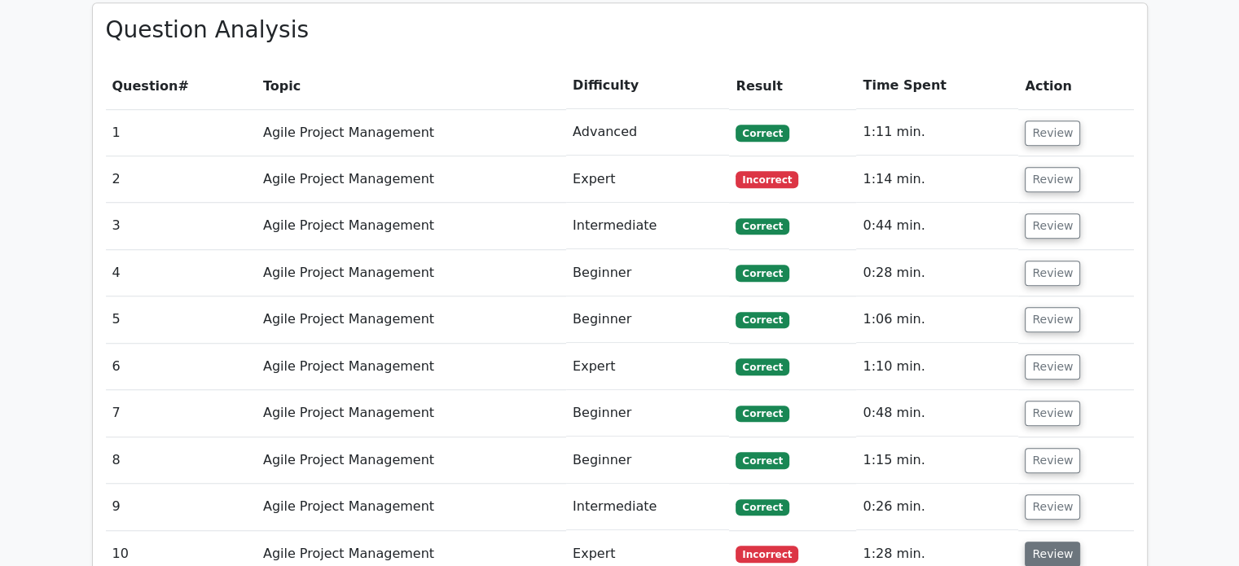
click at [1060, 542] on button "Review" at bounding box center [1051, 554] width 55 height 25
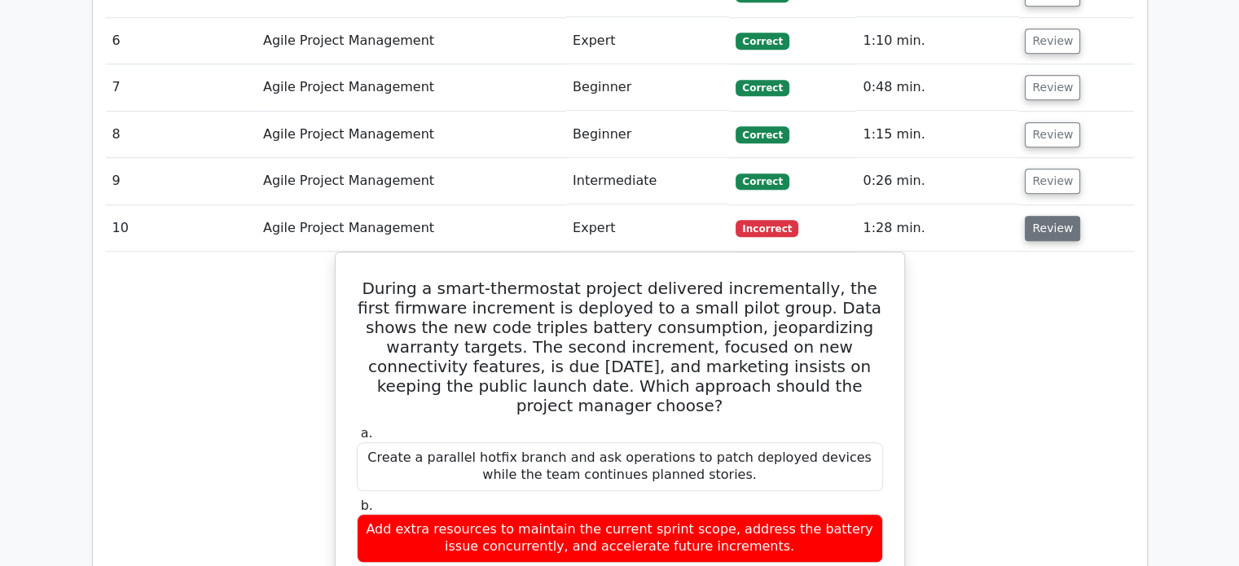
click at [1049, 216] on button "Review" at bounding box center [1051, 228] width 55 height 25
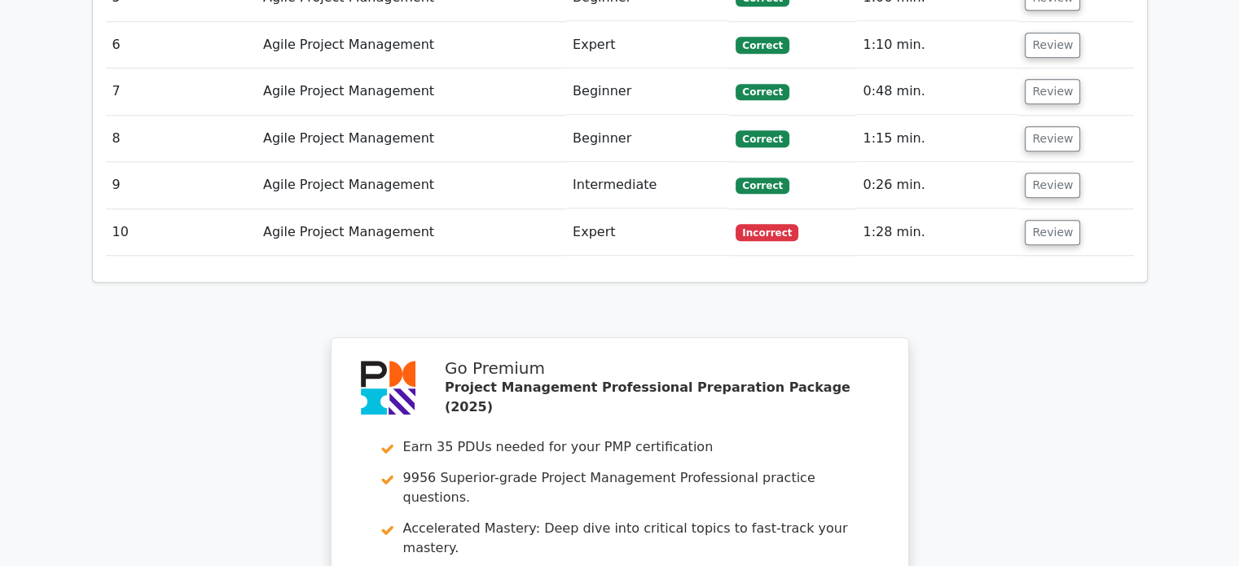
scroll to position [1955, 0]
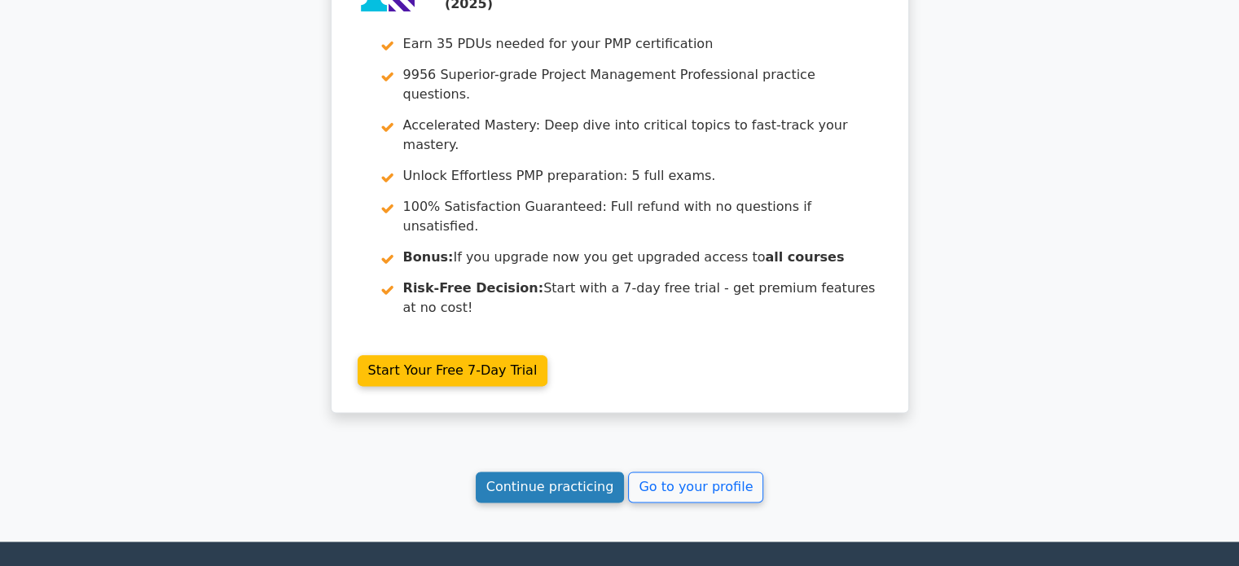
click at [565, 472] on link "Continue practicing" at bounding box center [550, 487] width 149 height 31
